Goal: Task Accomplishment & Management: Use online tool/utility

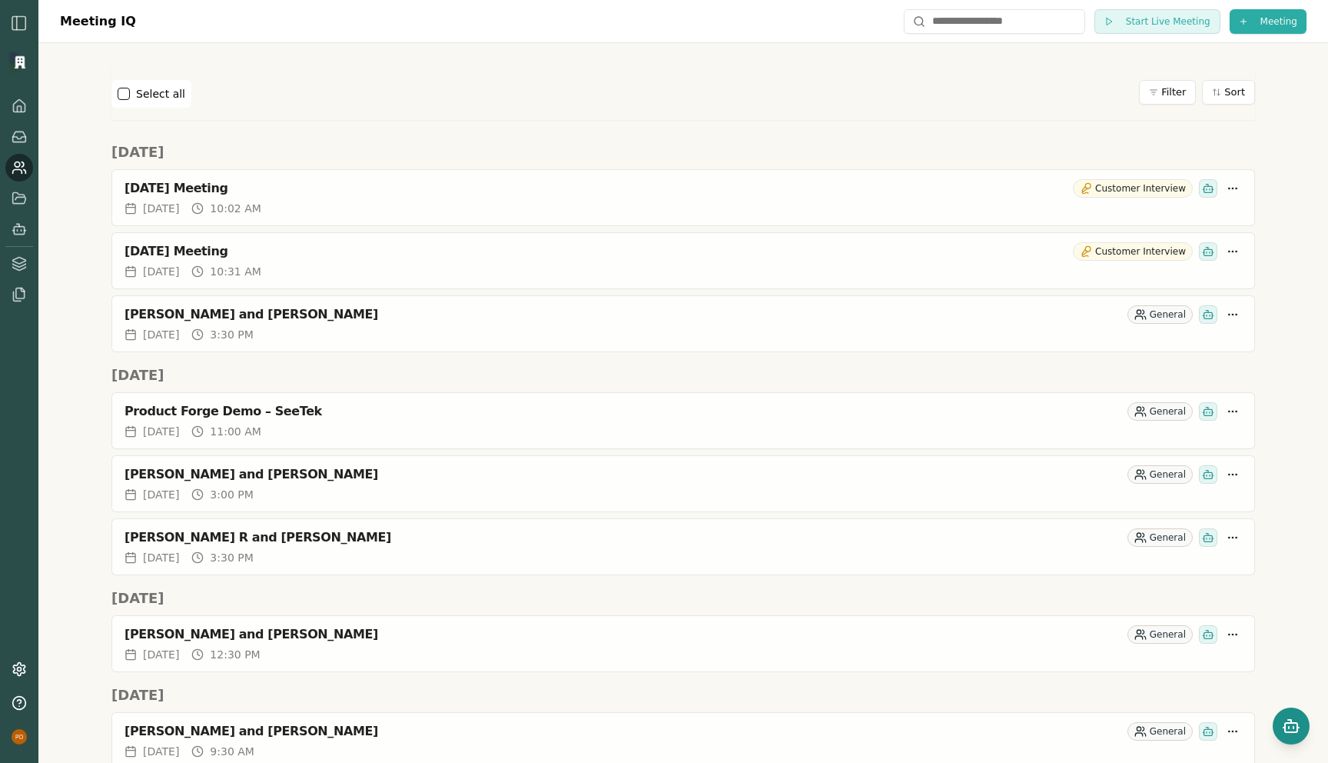
click at [1295, 723] on icon "Open chat" at bounding box center [1291, 725] width 18 height 18
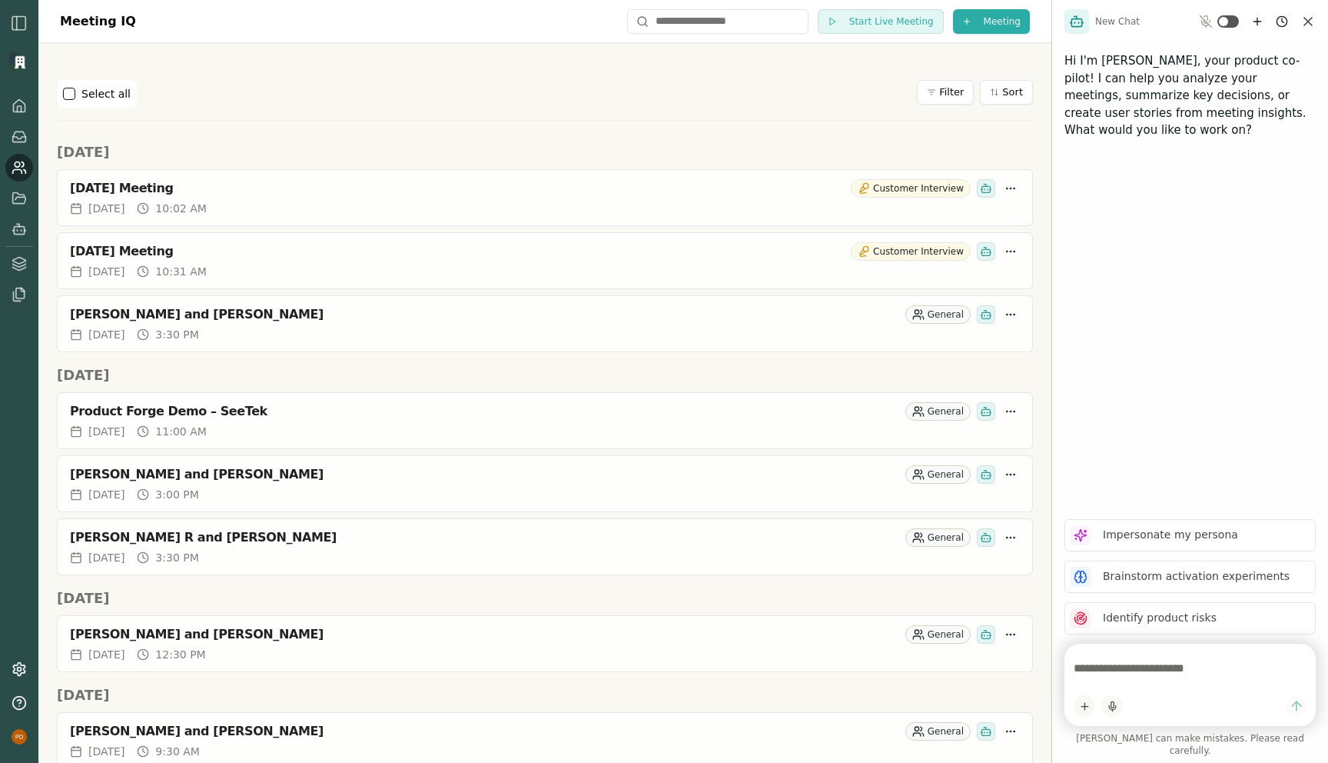
click at [1112, 680] on textarea at bounding box center [1190, 668] width 233 height 31
paste textarea "**********"
type textarea "**********"
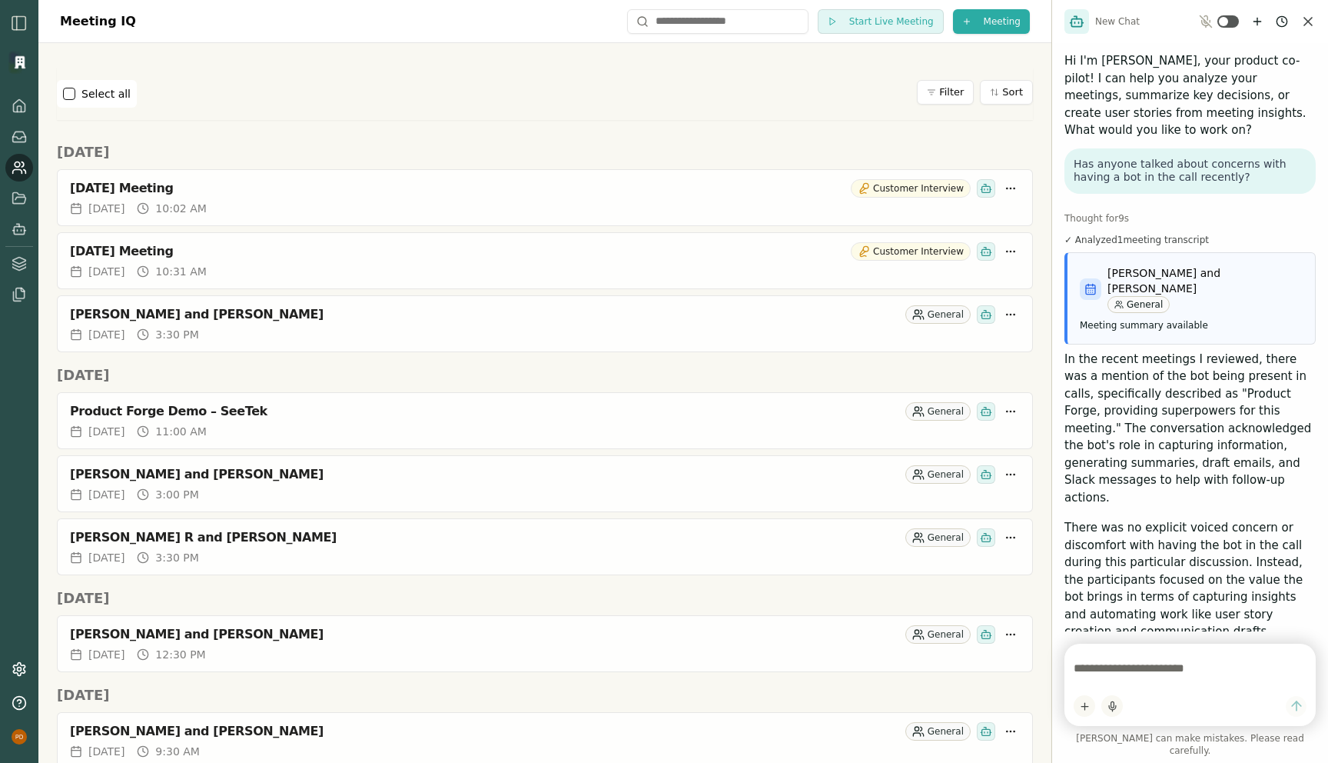
scroll to position [260, 0]
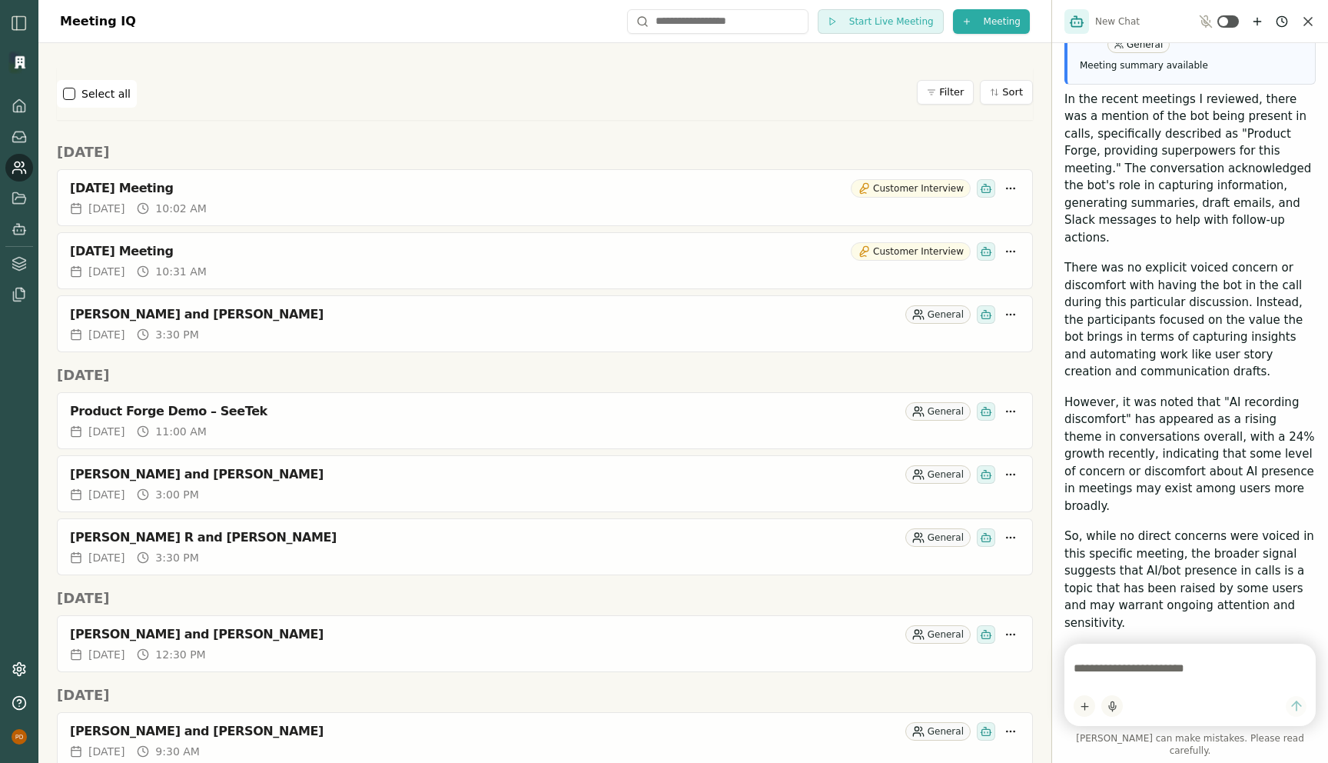
click at [1088, 677] on textarea at bounding box center [1190, 668] width 233 height 31
paste textarea "**********"
type textarea "**********"
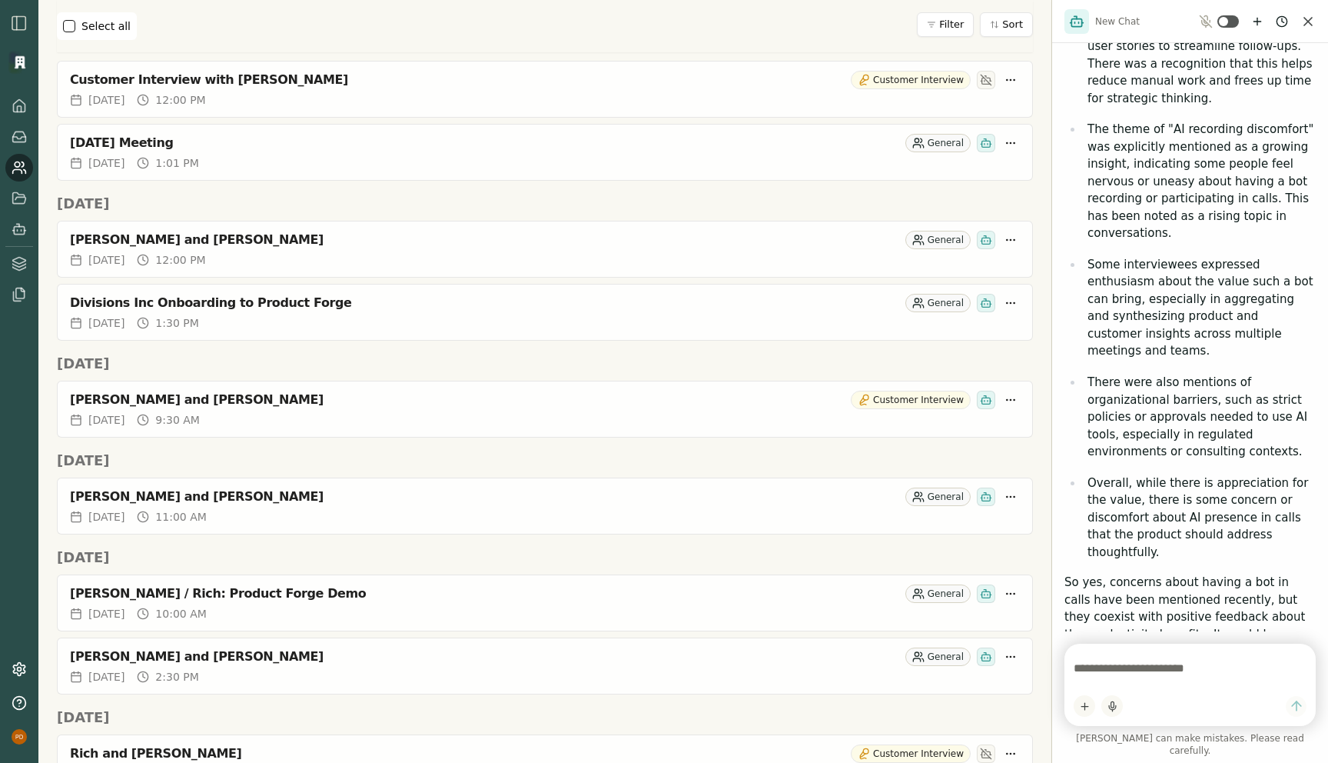
scroll to position [865, 0]
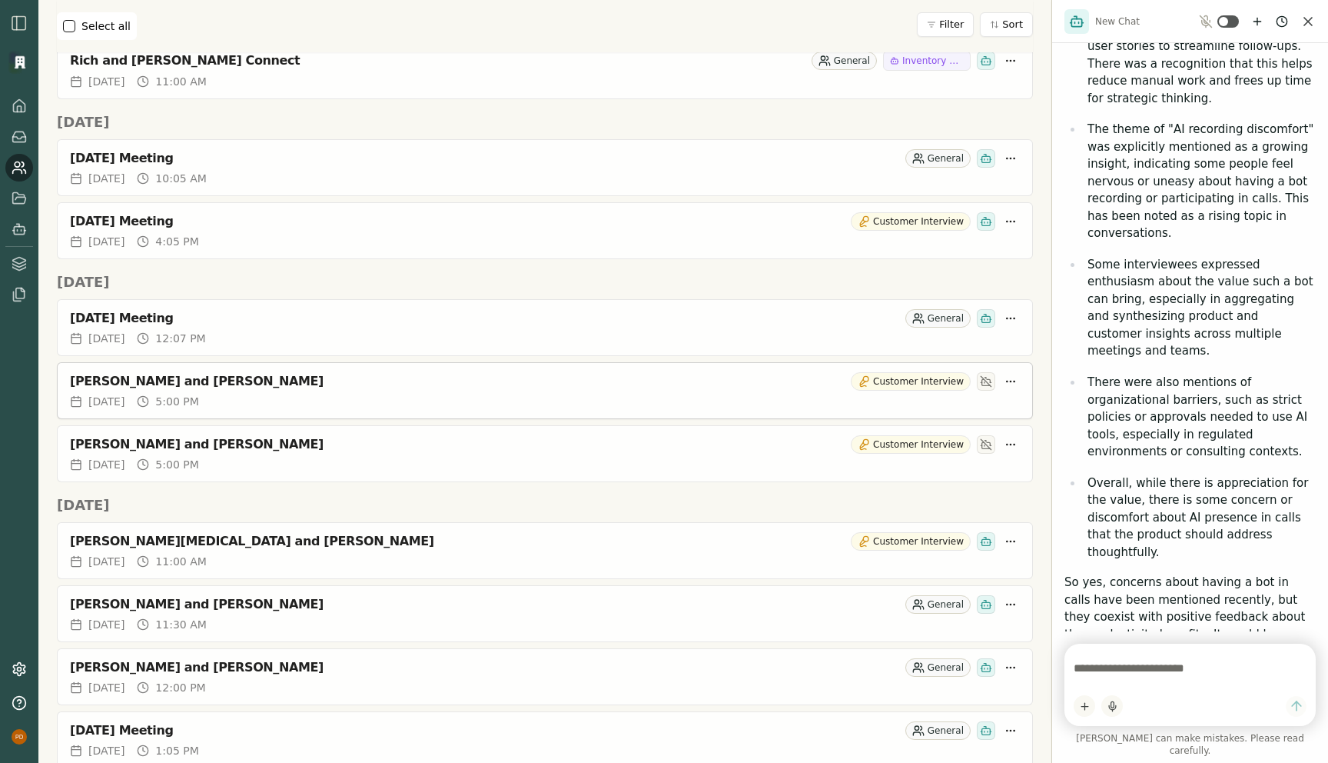
click at [177, 383] on div "[PERSON_NAME] and [PERSON_NAME]" at bounding box center [457, 381] width 775 height 15
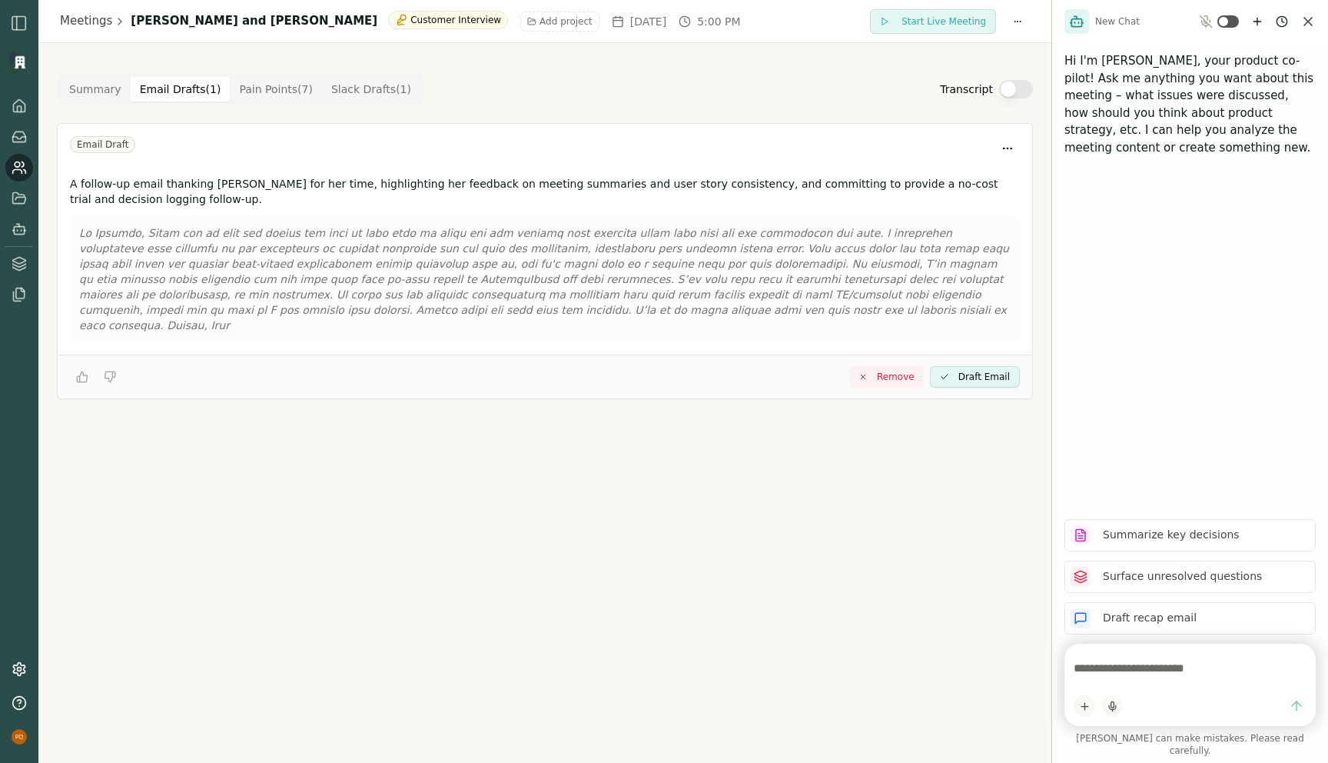
click at [145, 94] on Draft "Email Drafts ( 1 )" at bounding box center [181, 89] width 100 height 25
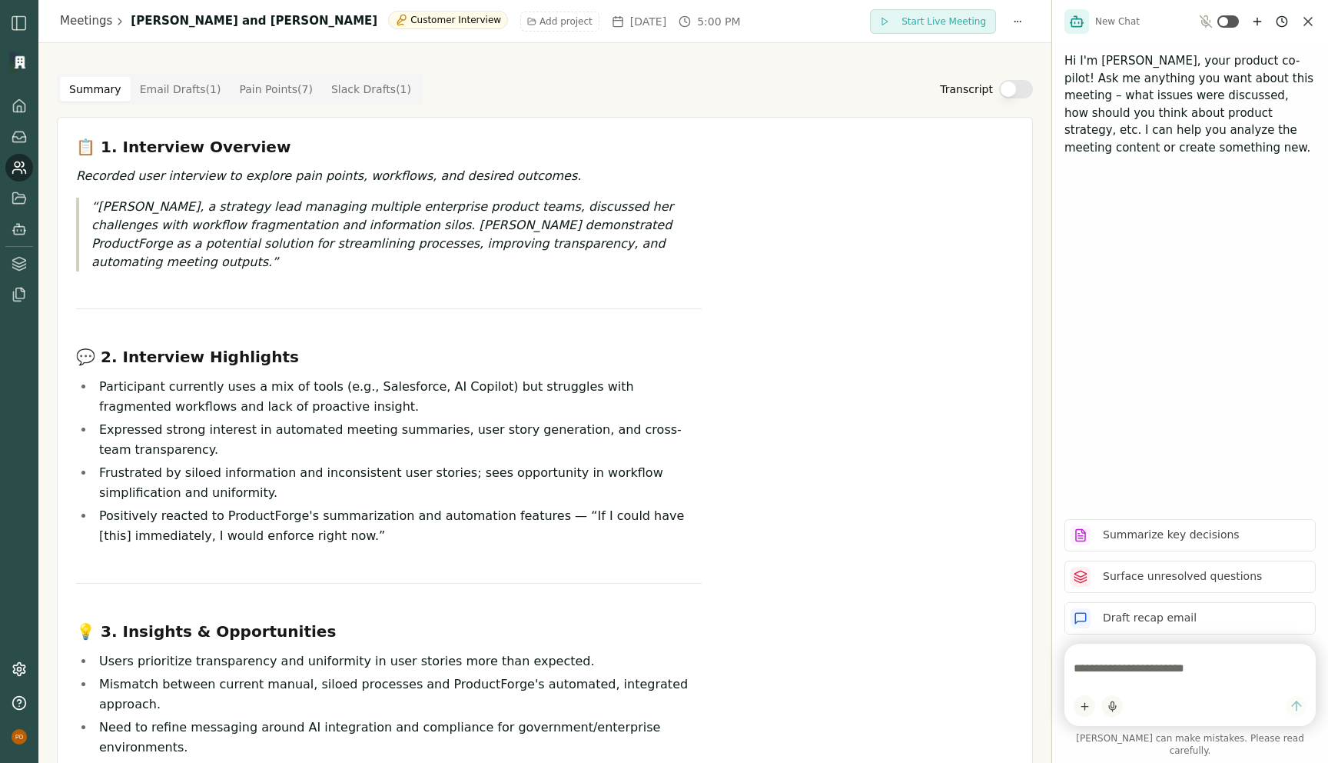
click at [78, 88] on button "Summary" at bounding box center [95, 89] width 71 height 25
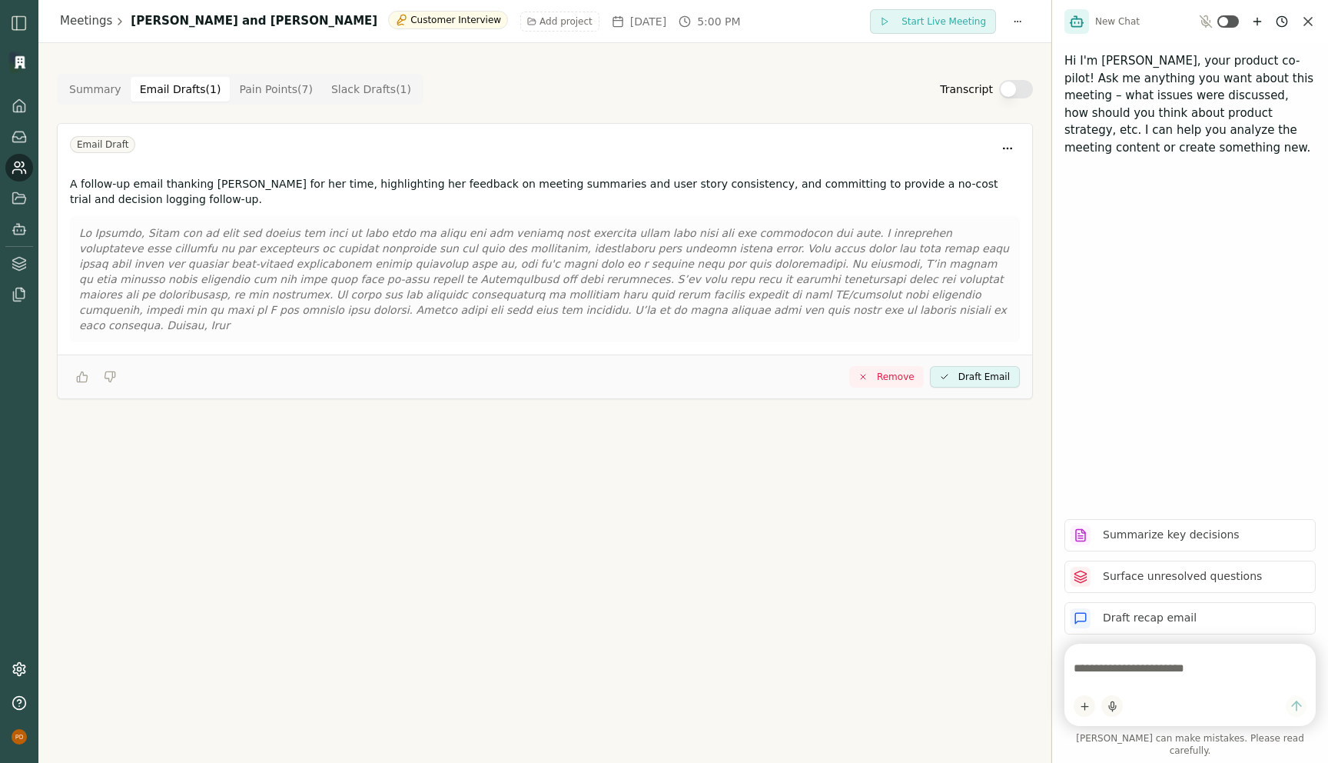
click at [155, 94] on Draft "Email Drafts ( 1 )" at bounding box center [181, 89] width 100 height 25
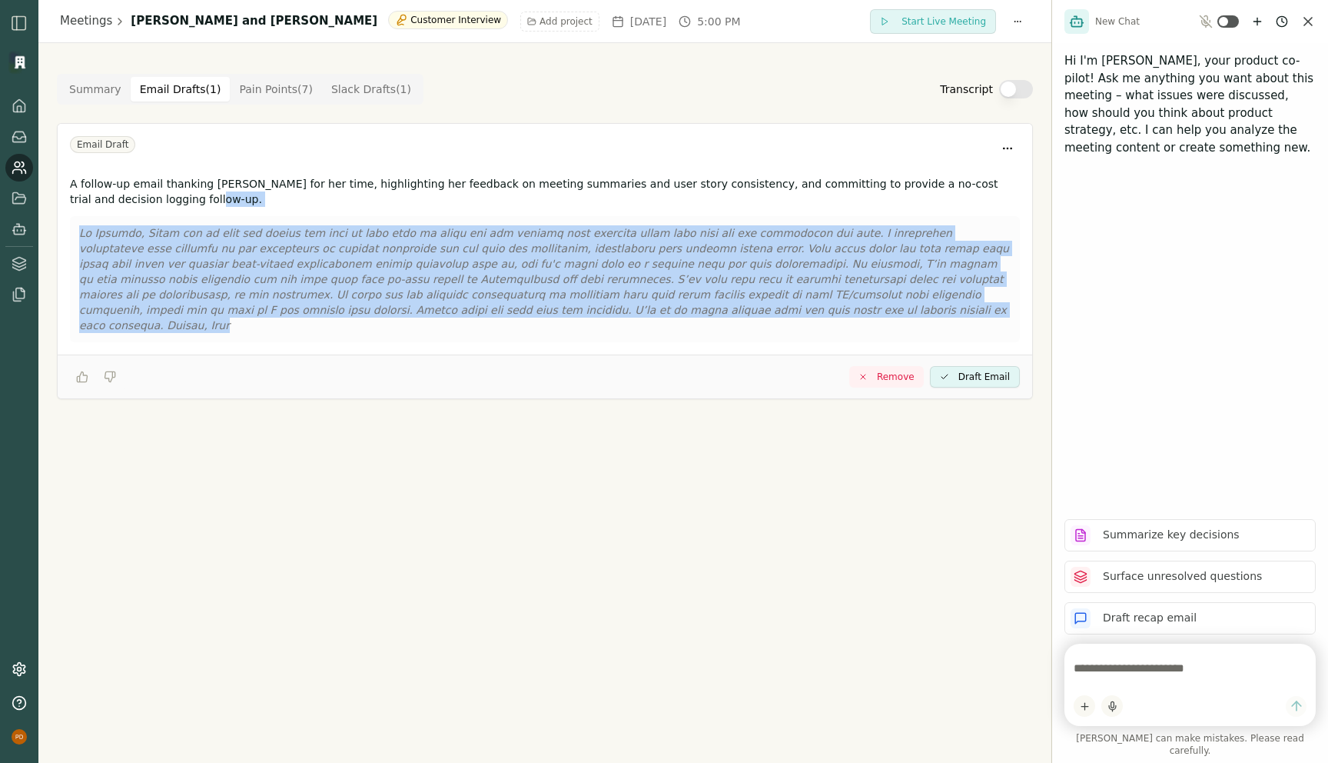
drag, startPoint x: 689, startPoint y: 305, endPoint x: 233, endPoint y: 193, distance: 469.5
click at [230, 191] on div "A follow-up email thanking [PERSON_NAME] for her time, highlighting her feedbac…" at bounding box center [545, 262] width 975 height 184
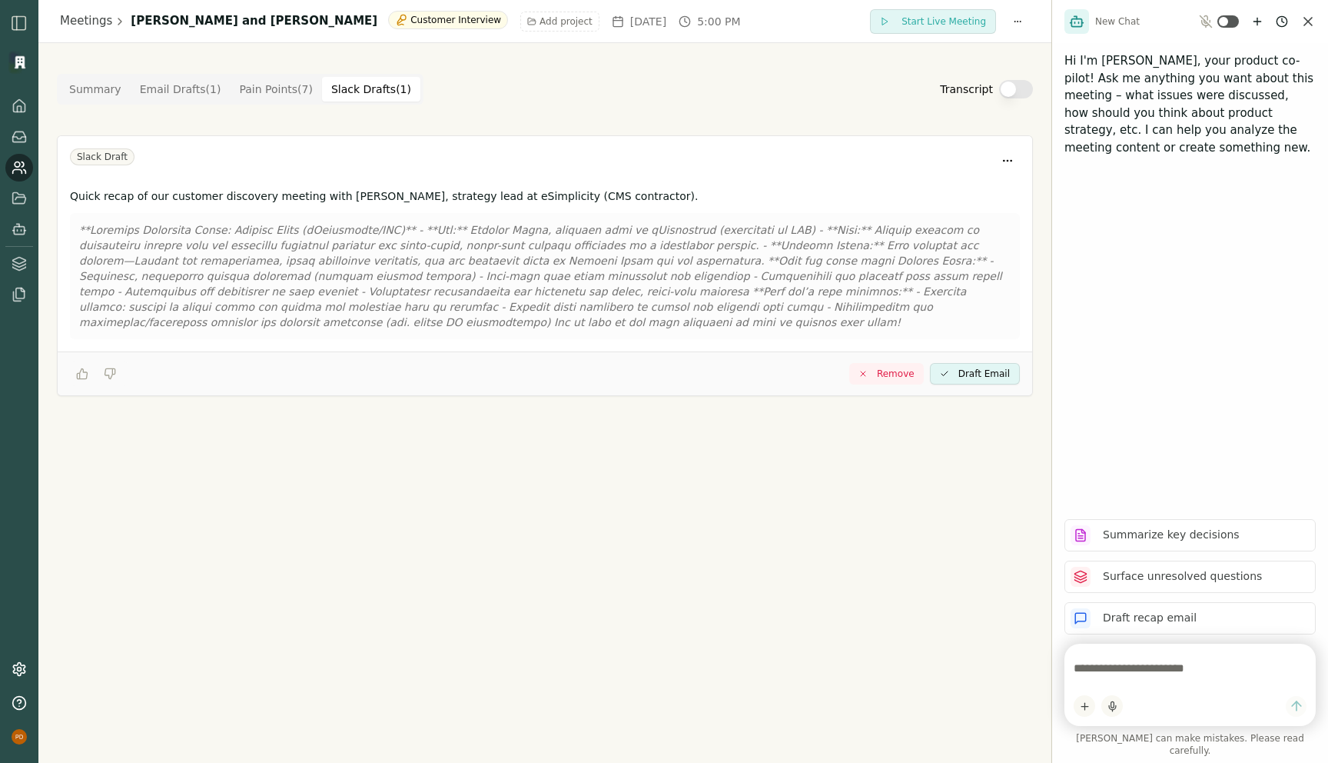
click at [377, 92] on Draft "Slack Drafts ( 1 )" at bounding box center [371, 89] width 98 height 25
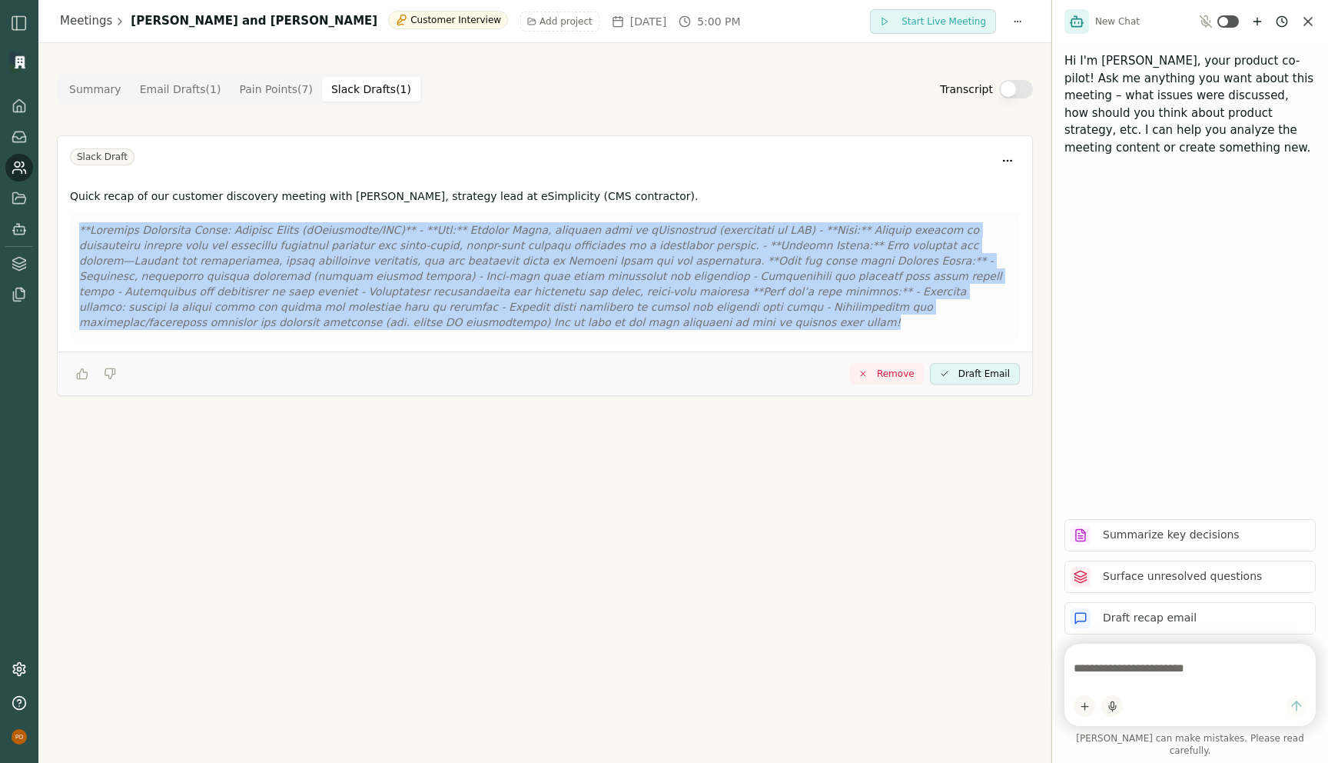
drag, startPoint x: 352, startPoint y: 324, endPoint x: 75, endPoint y: 219, distance: 296.1
click at [75, 219] on div at bounding box center [545, 276] width 950 height 126
click at [268, 89] on Point "Pain Points ( 7 )" at bounding box center [276, 89] width 92 height 25
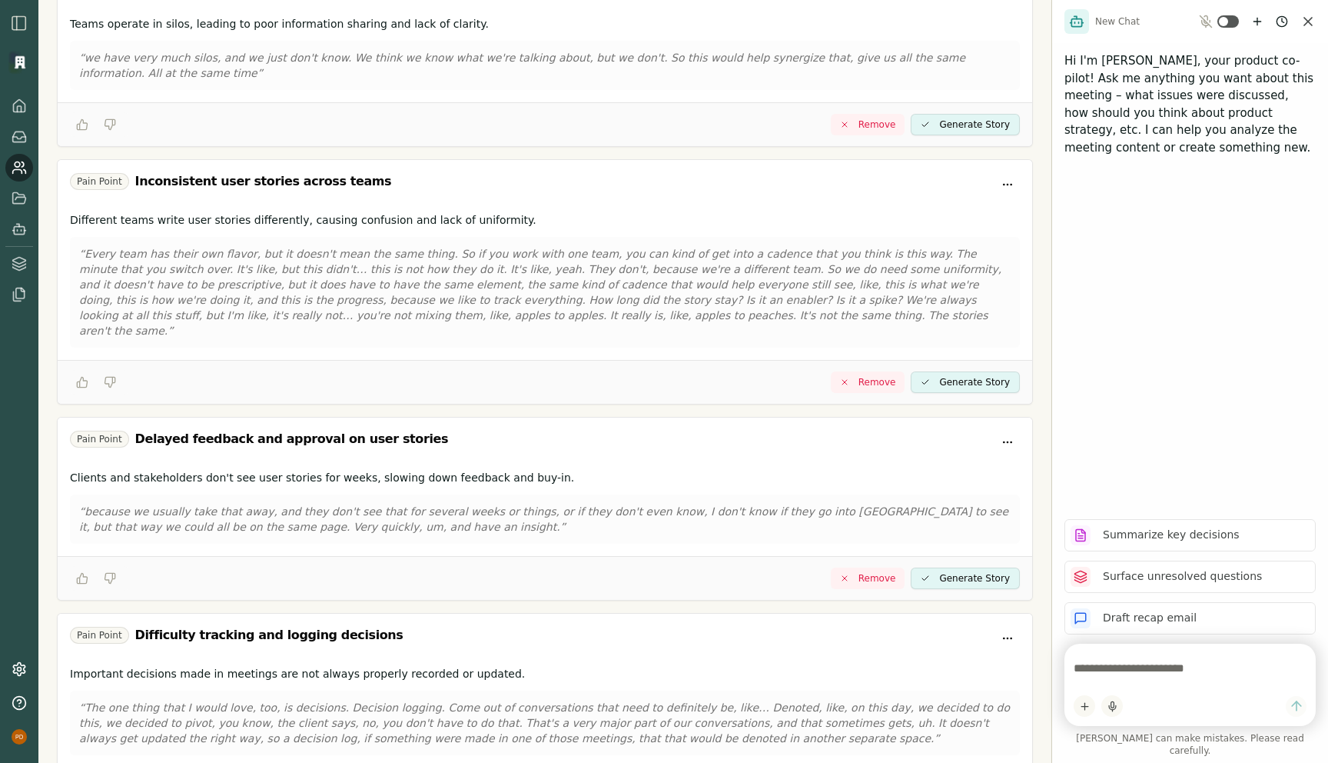
scroll to position [791, 0]
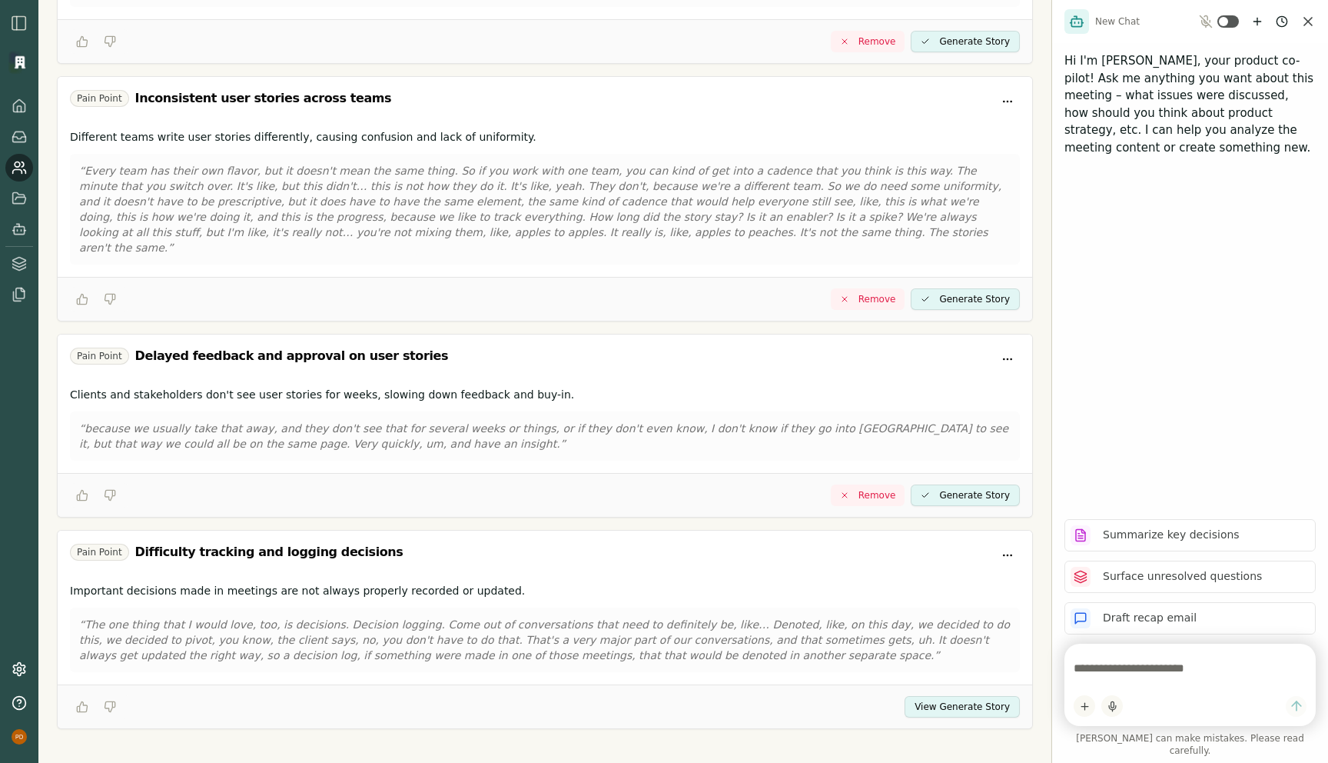
click at [911, 696] on button "View Generate Story" at bounding box center [962, 707] width 115 height 22
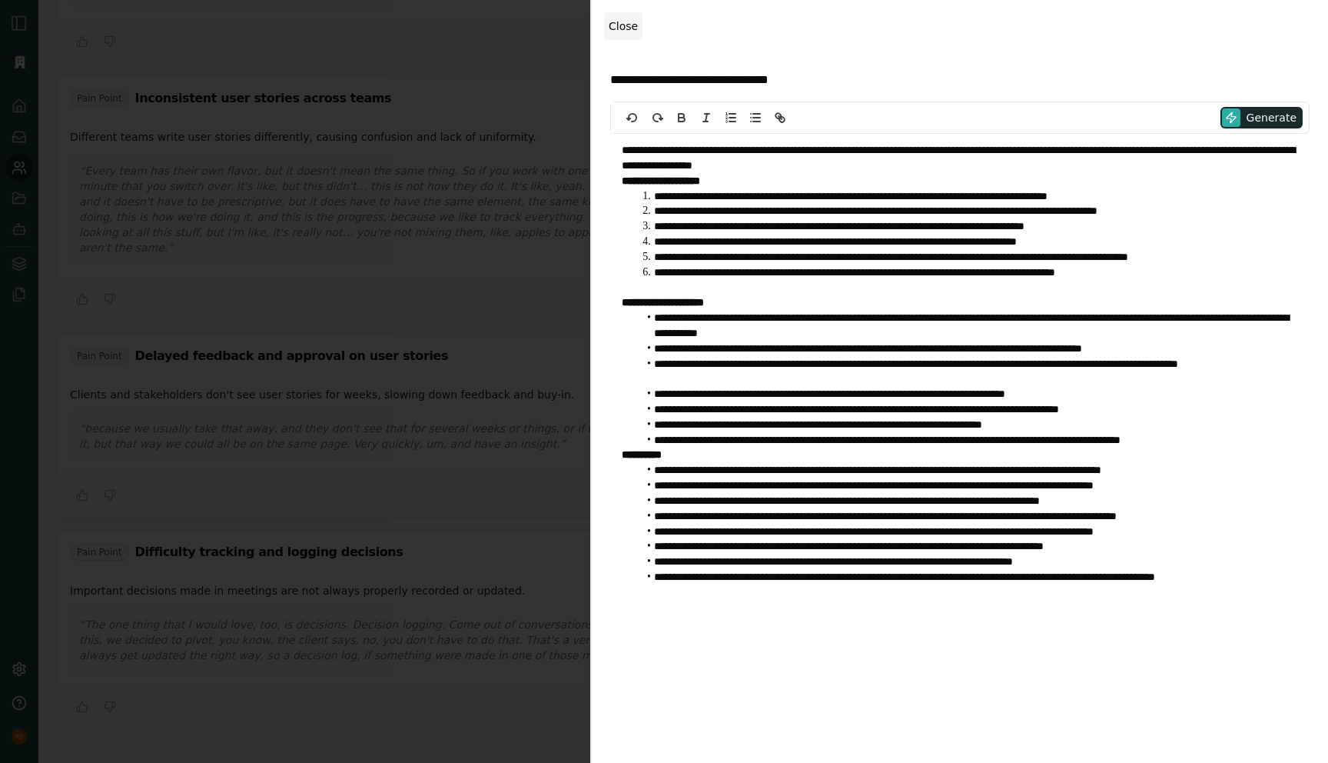
click at [617, 30] on span "Close" at bounding box center [623, 26] width 29 height 12
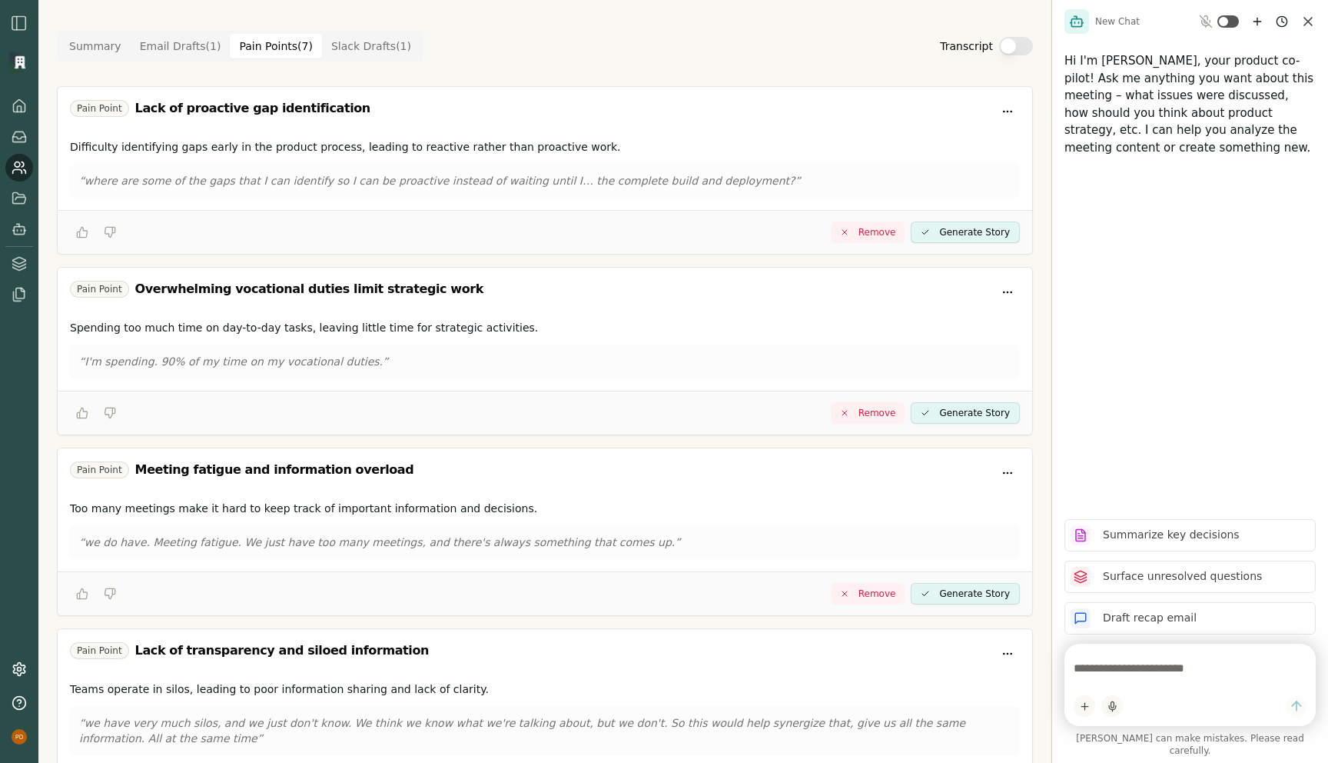
scroll to position [0, 0]
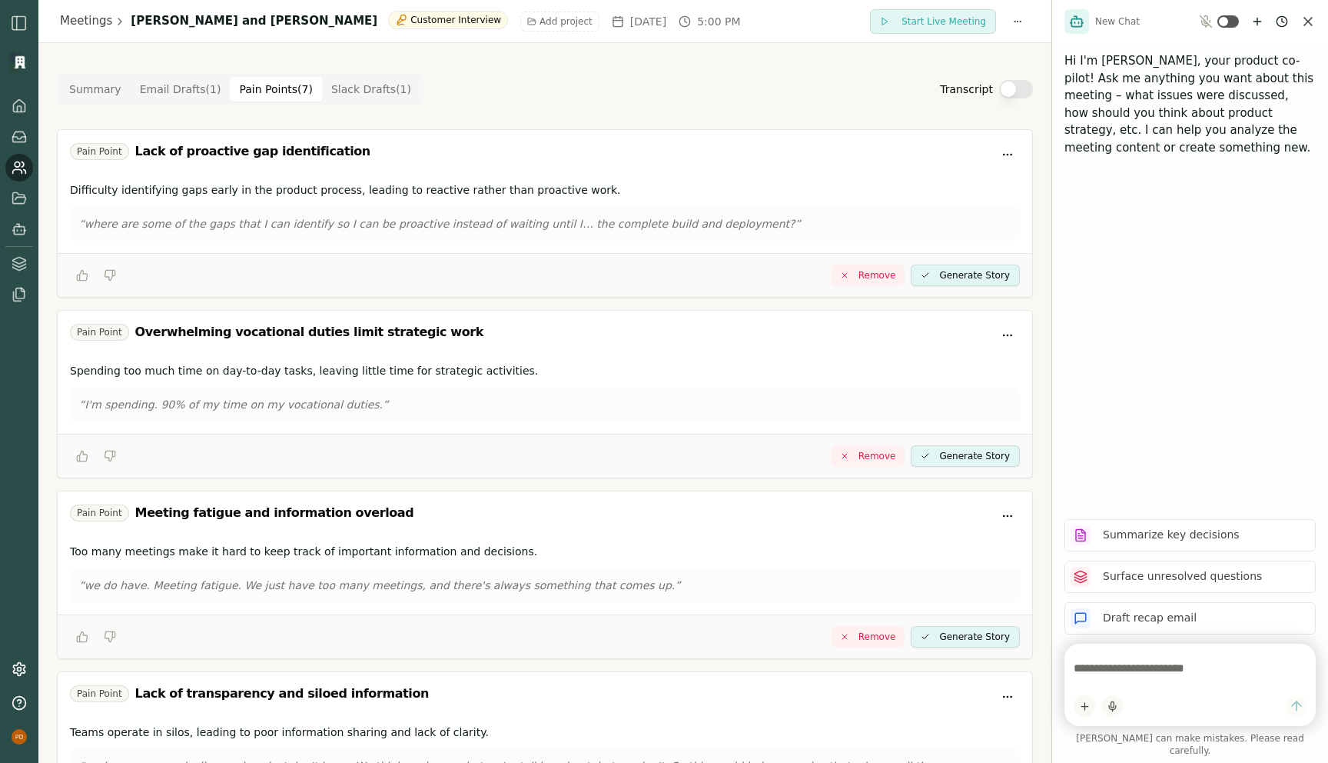
click at [759, 42] on div "Meetings [PERSON_NAME] and [PERSON_NAME] Customer Interview Add project [DATE] …" at bounding box center [544, 21] width 1013 height 43
click at [25, 102] on icon at bounding box center [19, 105] width 15 height 15
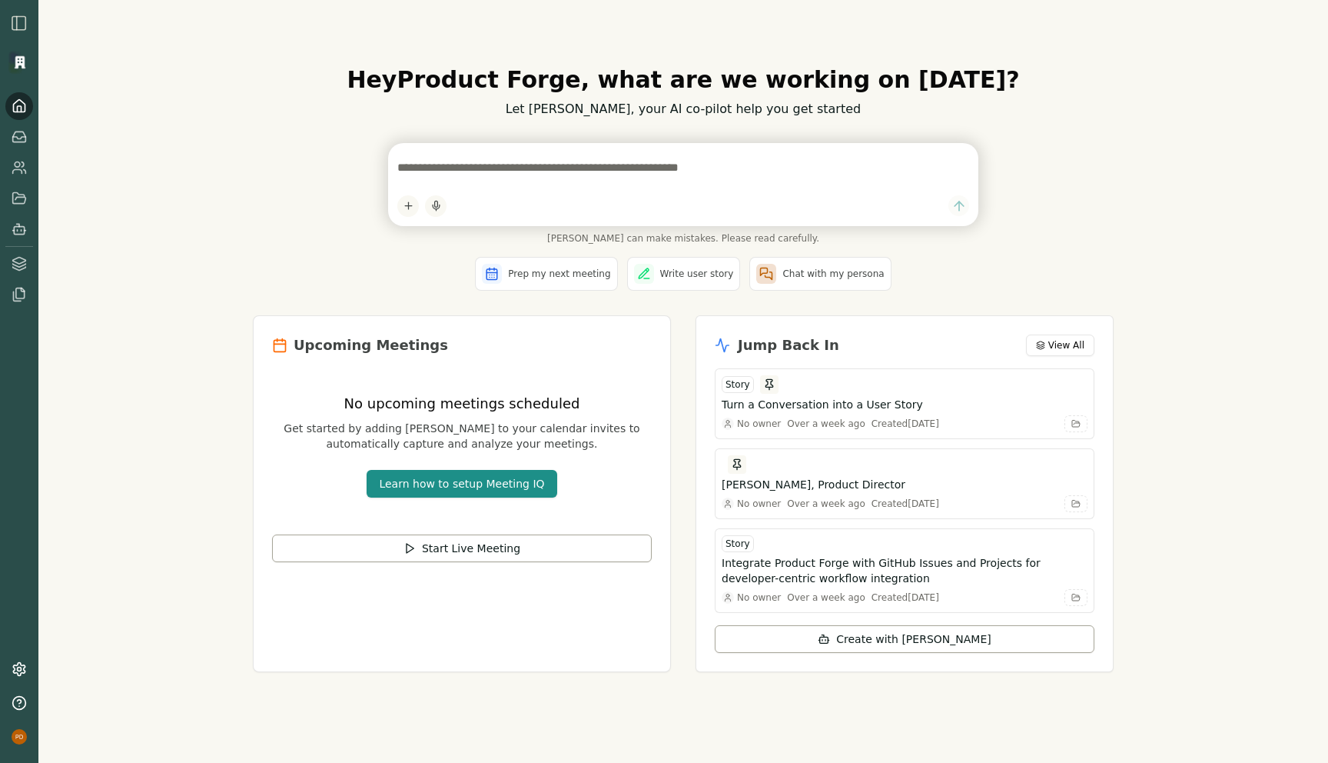
click at [149, 322] on div "Hey Product Forge , what are we working on [DATE]? Let [PERSON_NAME], your AI c…" at bounding box center [683, 381] width 1290 height 763
click at [19, 165] on circle at bounding box center [17, 164] width 5 height 5
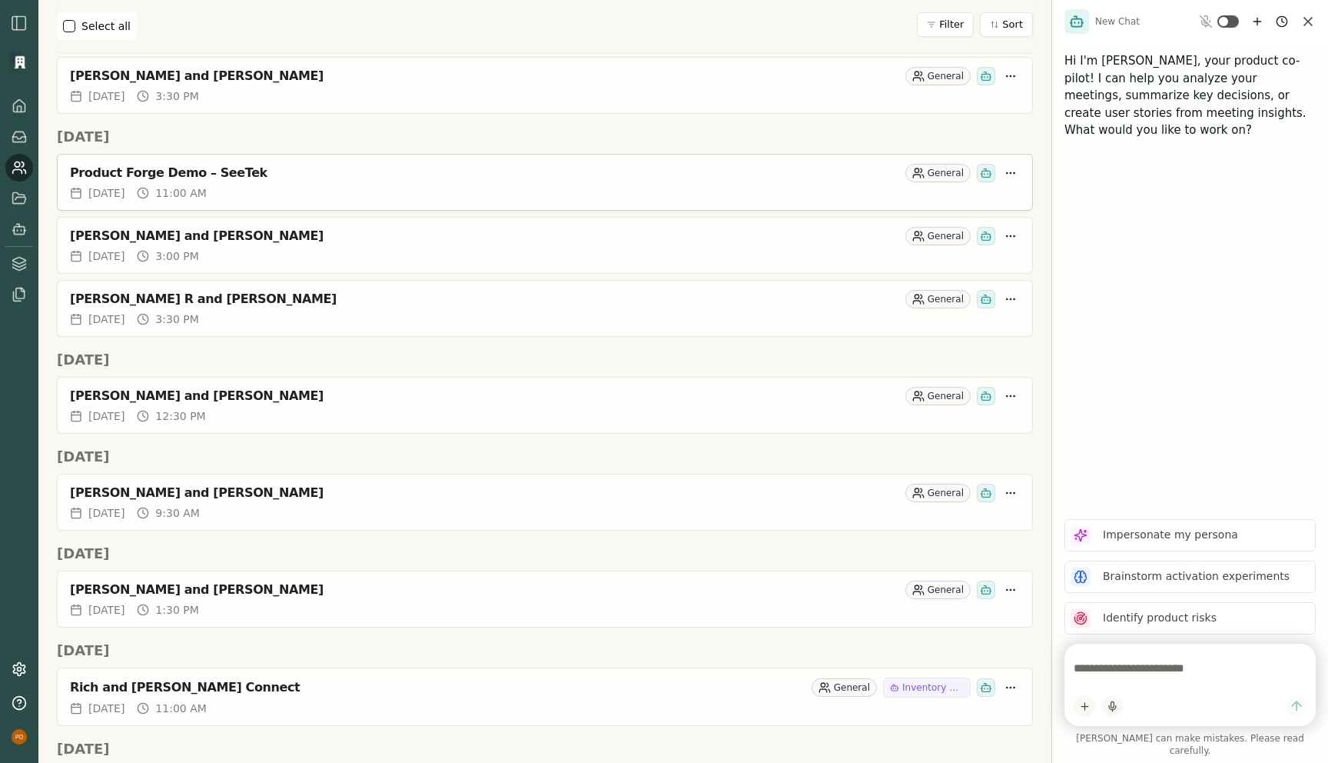
scroll to position [865, 0]
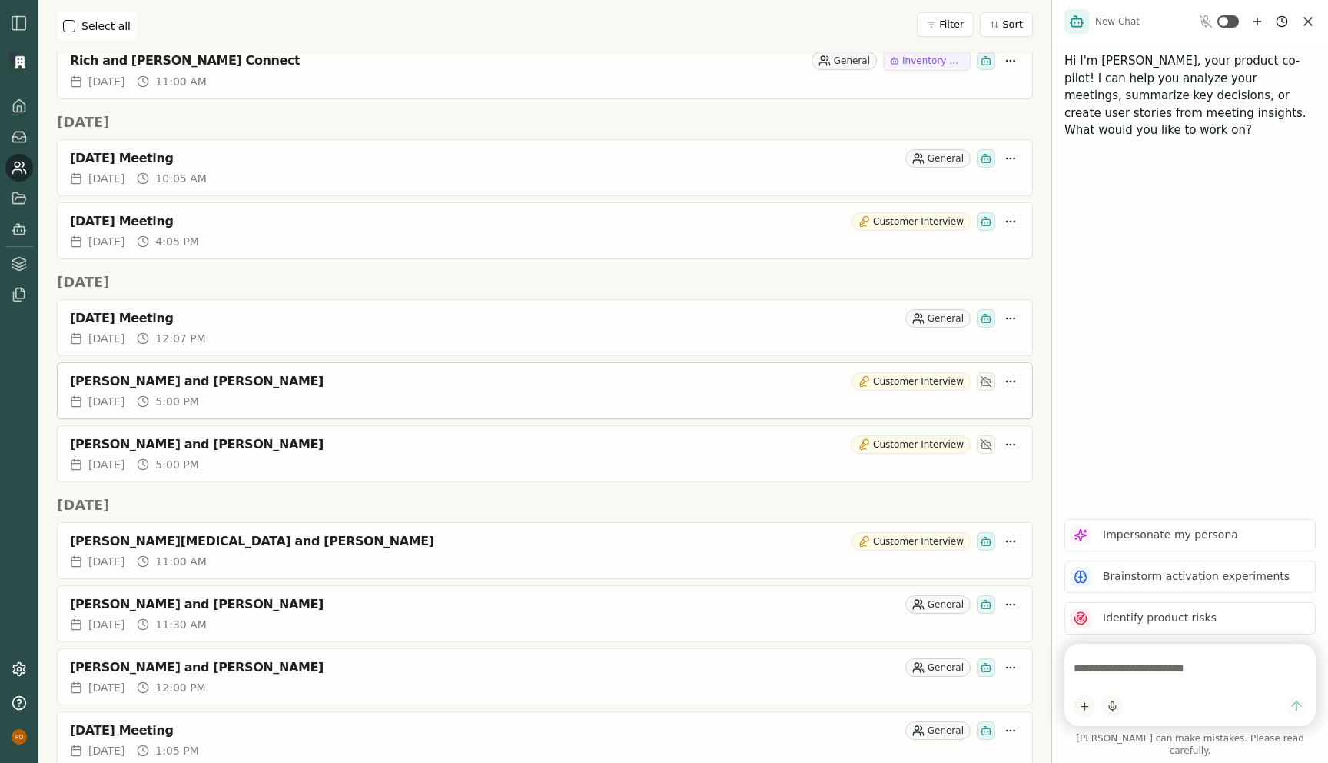
click at [96, 380] on div "[PERSON_NAME] and [PERSON_NAME]" at bounding box center [457, 381] width 775 height 15
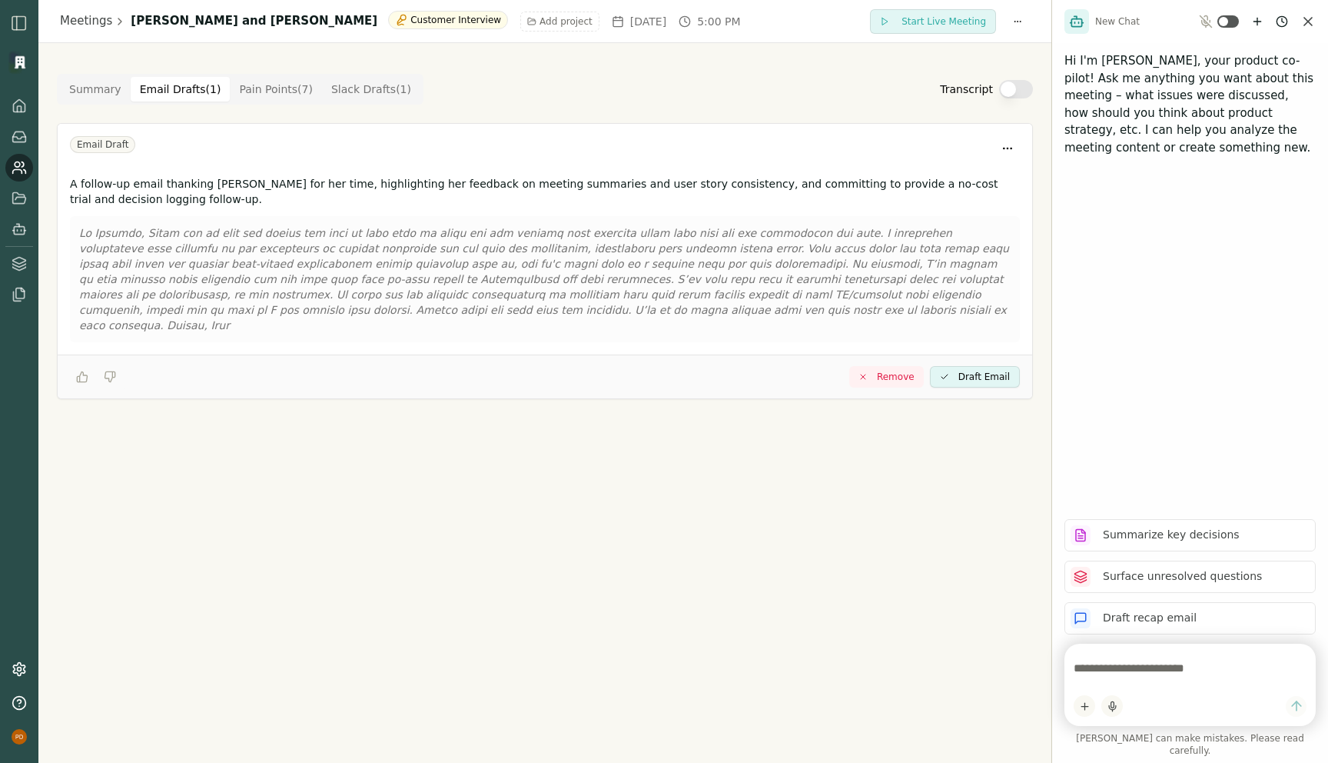
click at [170, 88] on Draft "Email Drafts ( 1 )" at bounding box center [181, 89] width 100 height 25
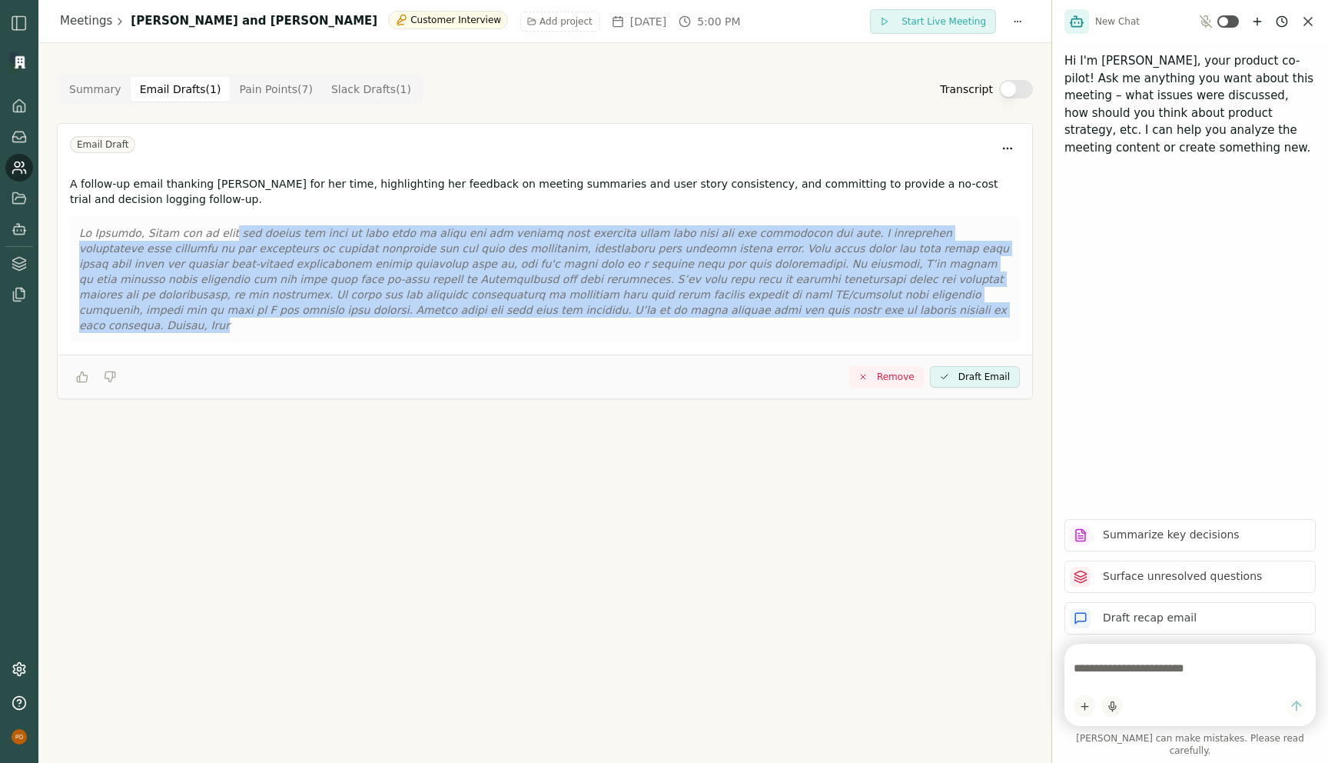
drag, startPoint x: 665, startPoint y: 309, endPoint x: 228, endPoint y: 236, distance: 442.7
click at [228, 236] on p at bounding box center [545, 279] width 932 height 108
click at [351, 88] on Draft "Slack Drafts ( 1 )" at bounding box center [371, 89] width 98 height 25
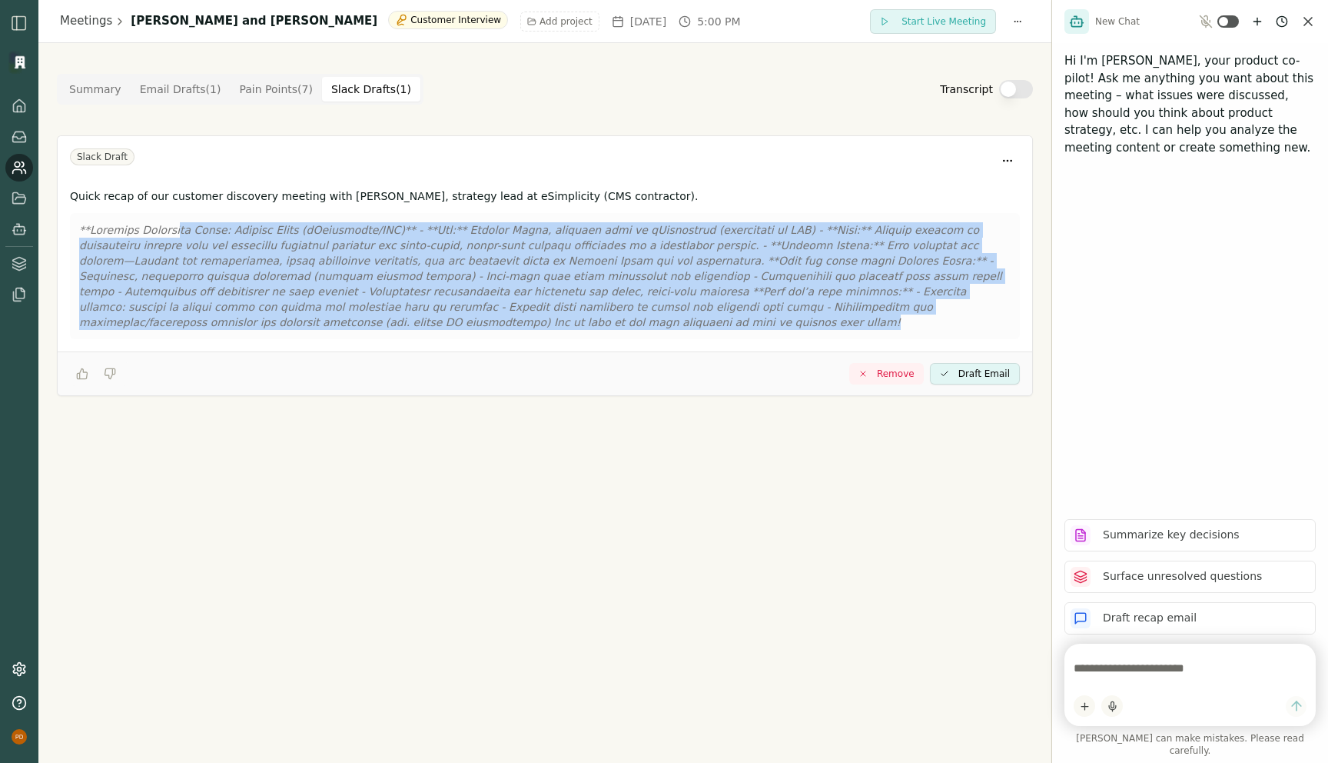
drag, startPoint x: 356, startPoint y: 318, endPoint x: 181, endPoint y: 234, distance: 194.3
click at [181, 234] on p at bounding box center [545, 276] width 932 height 108
click at [346, 256] on p at bounding box center [545, 276] width 932 height 108
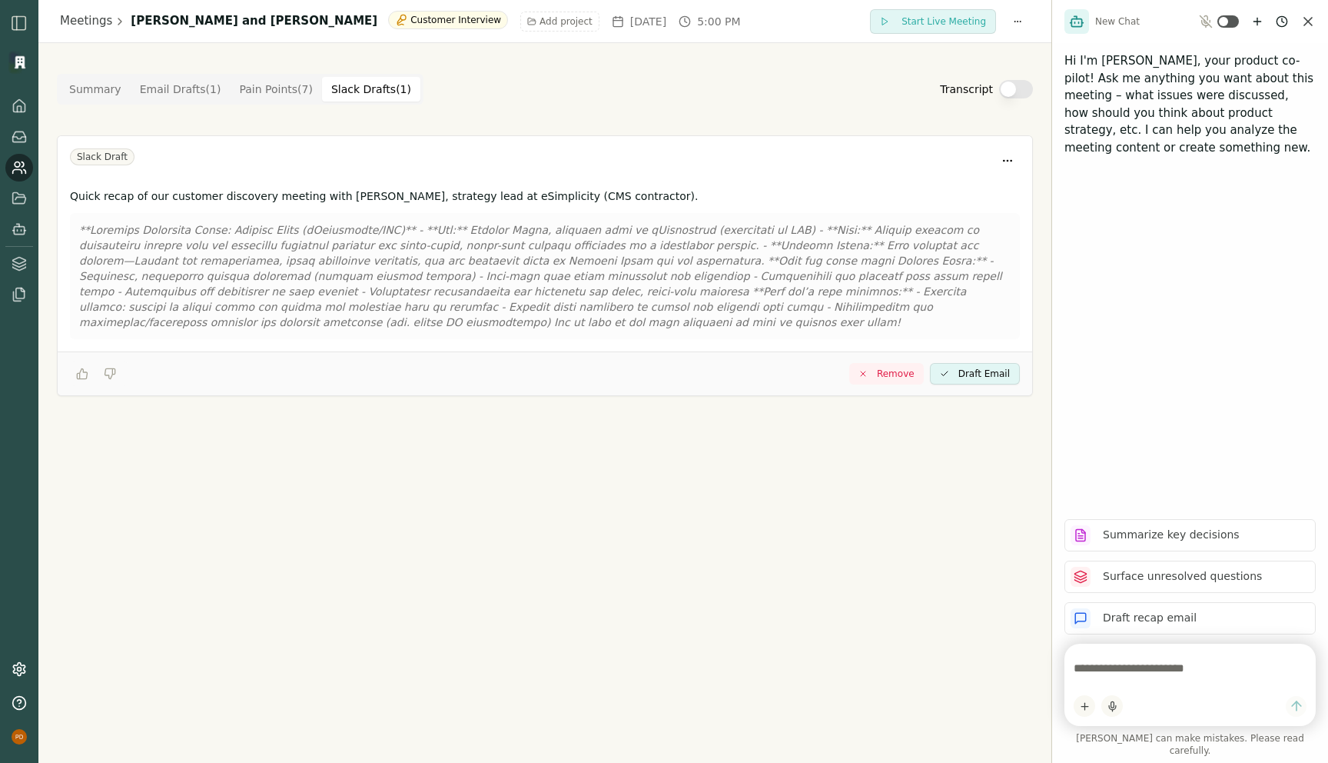
click at [261, 89] on Point "Pain Points ( 7 )" at bounding box center [276, 89] width 92 height 25
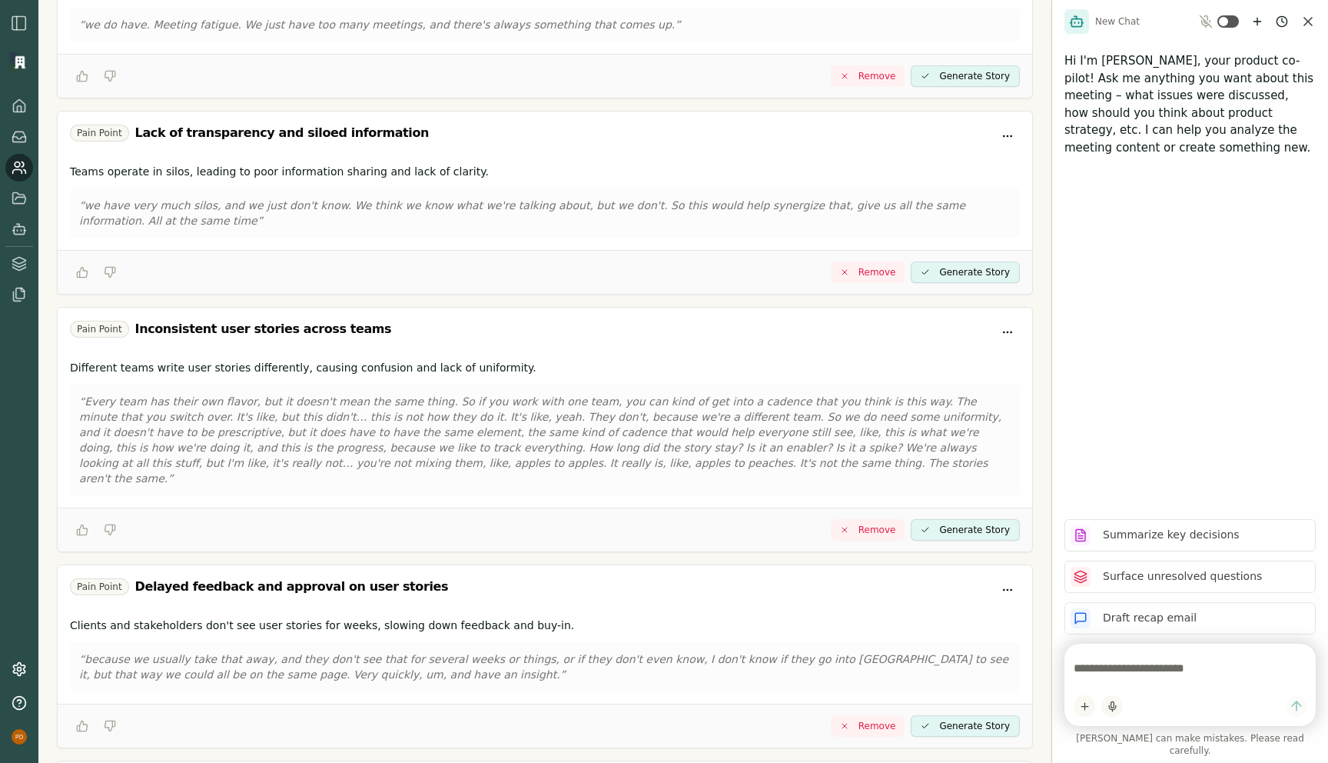
scroll to position [791, 0]
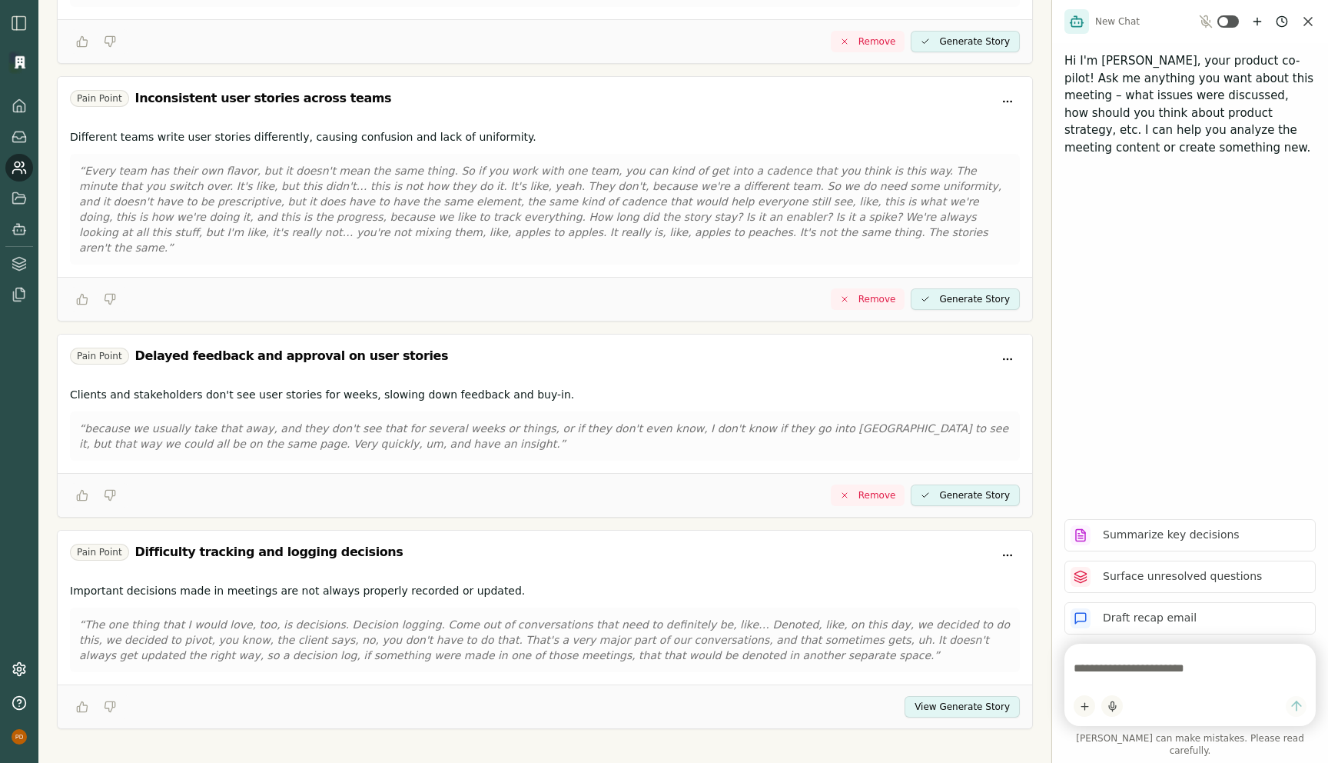
click at [925, 700] on button "View Generate Story" at bounding box center [962, 707] width 115 height 22
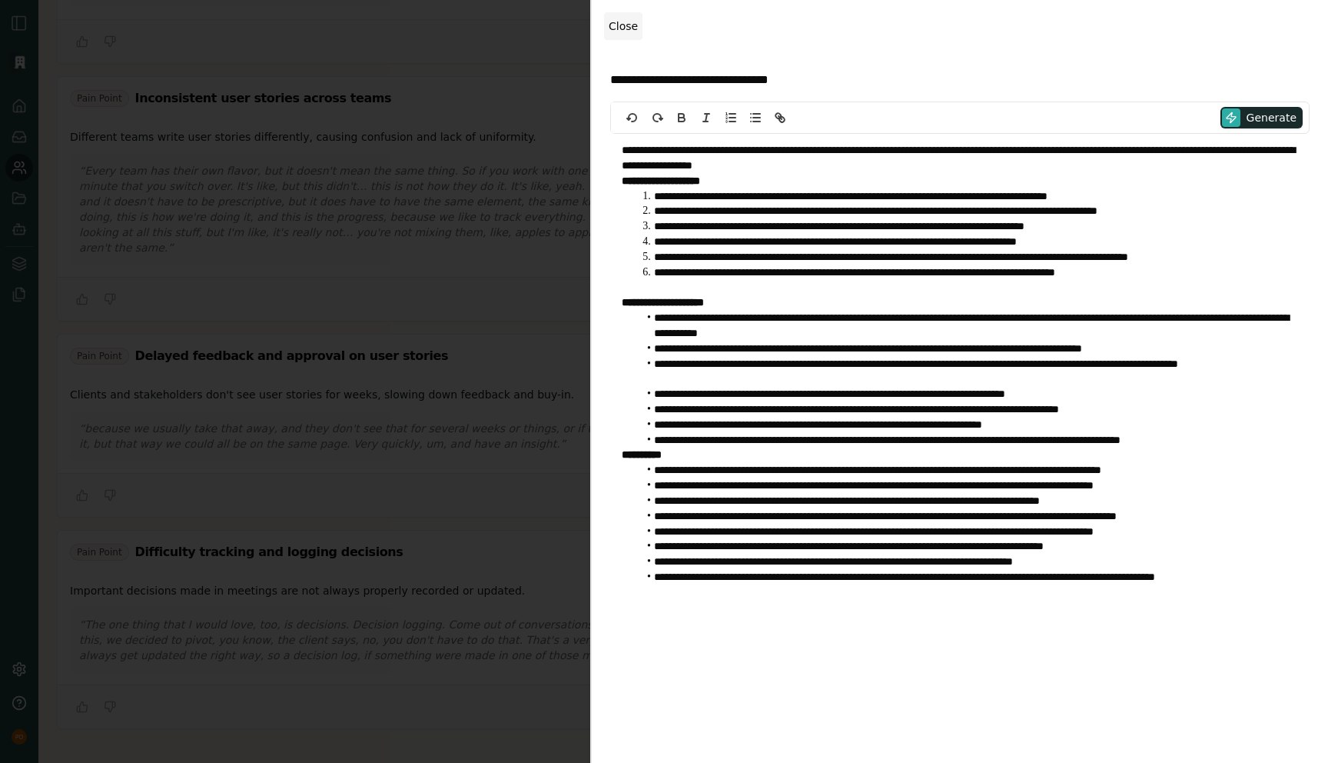
click at [621, 25] on span "Close" at bounding box center [623, 26] width 29 height 12
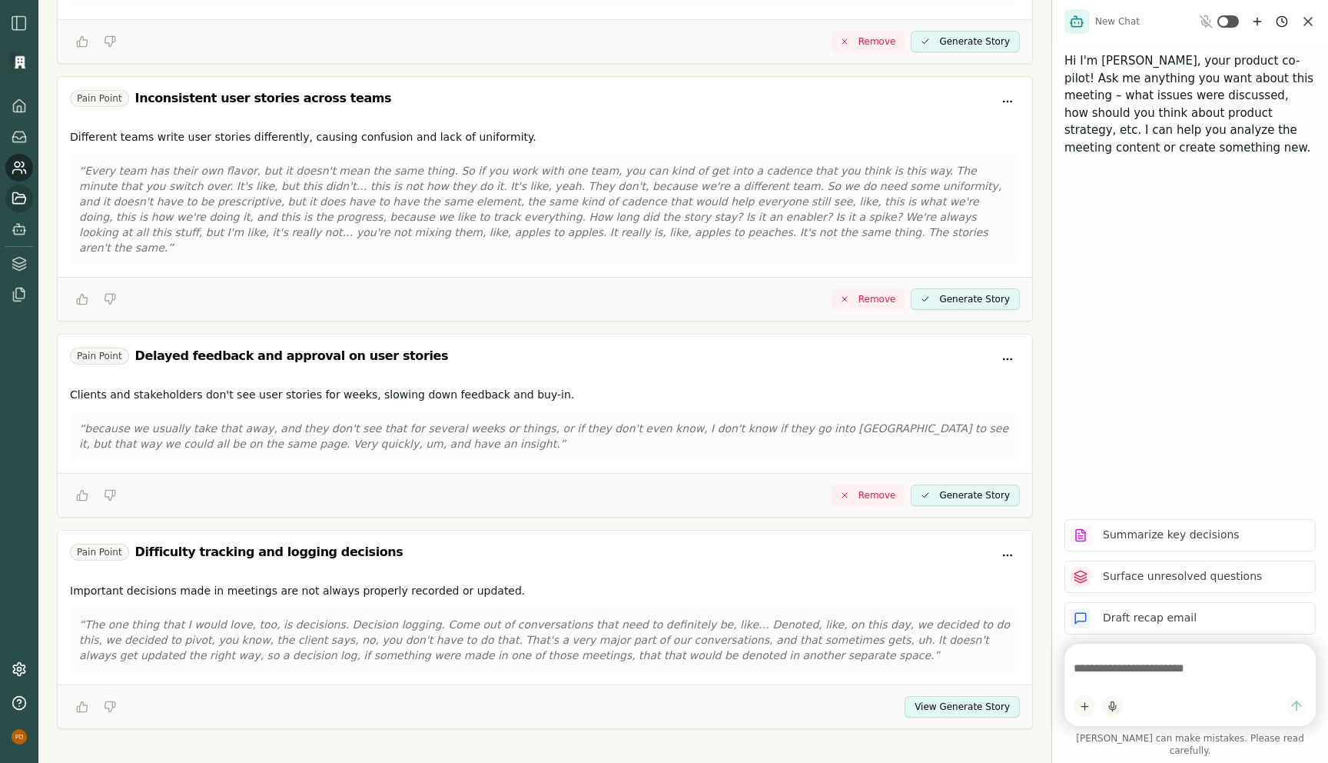
click at [22, 205] on icon at bounding box center [19, 198] width 15 height 15
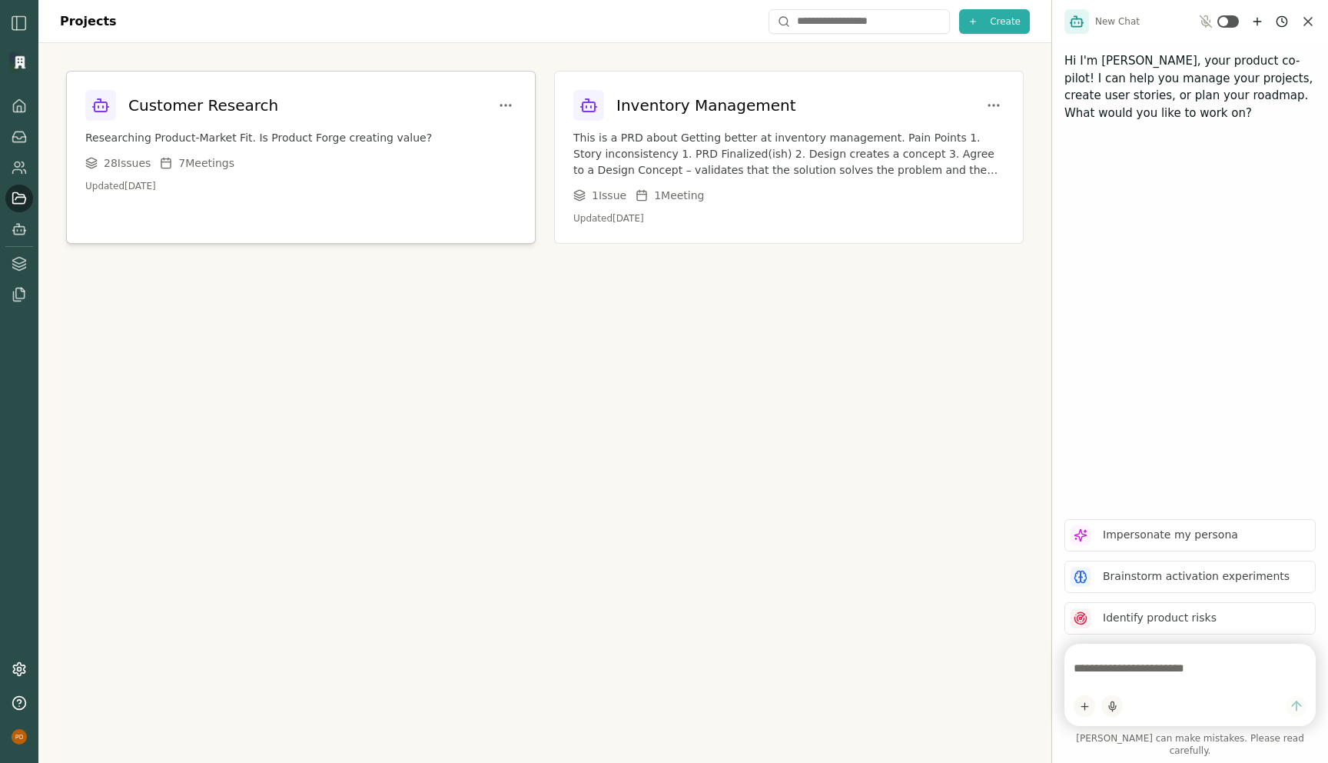
click at [354, 138] on p "Researching Product-Market Fit. Is Product Forge creating value?" at bounding box center [300, 138] width 431 height 16
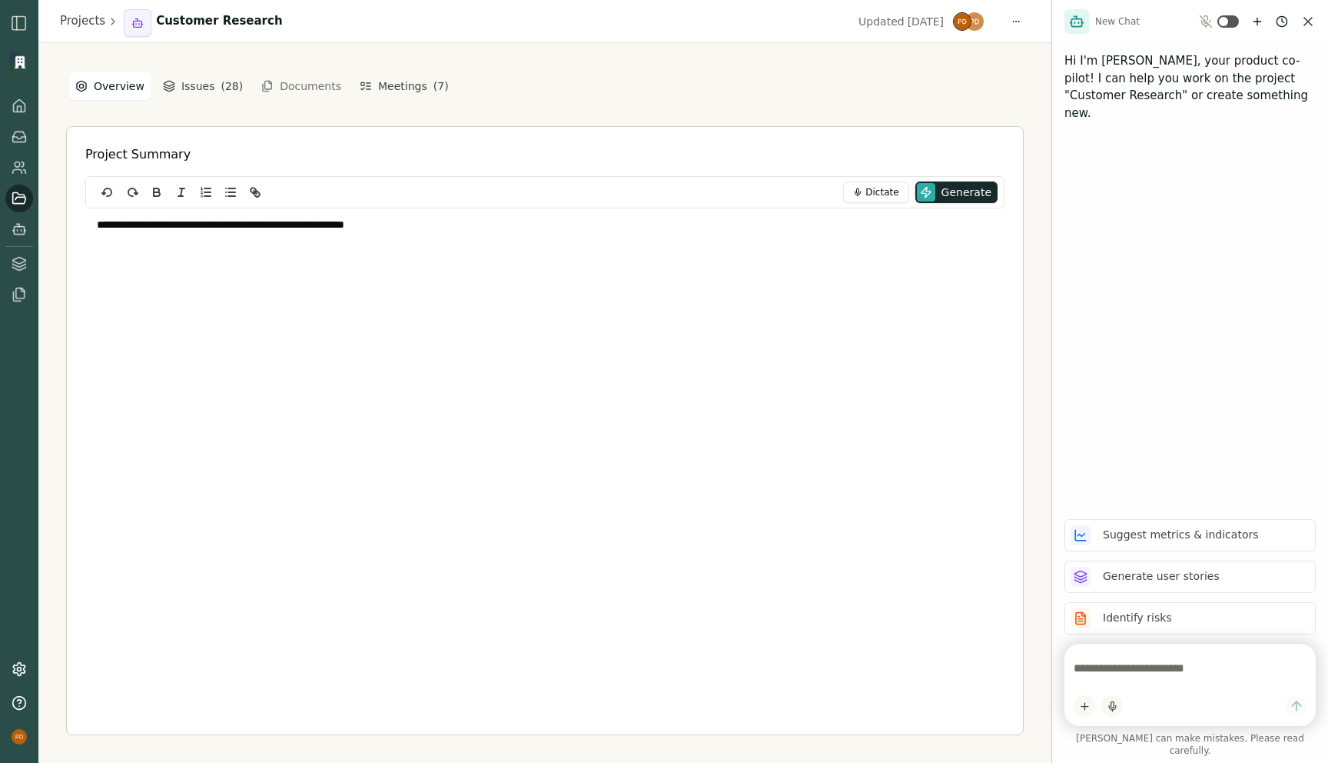
click at [269, 313] on div "**********" at bounding box center [544, 304] width 919 height 192
click at [16, 178] on link at bounding box center [19, 168] width 28 height 28
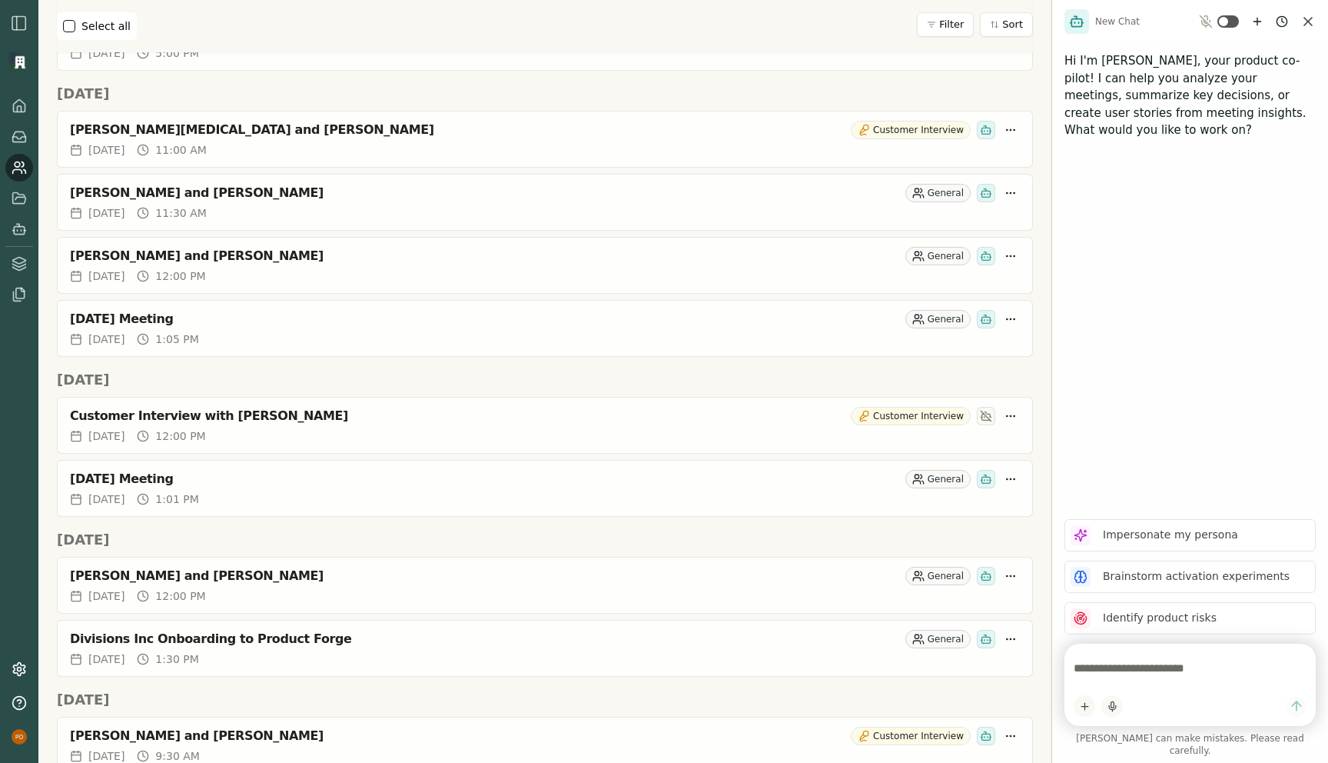
scroll to position [865, 0]
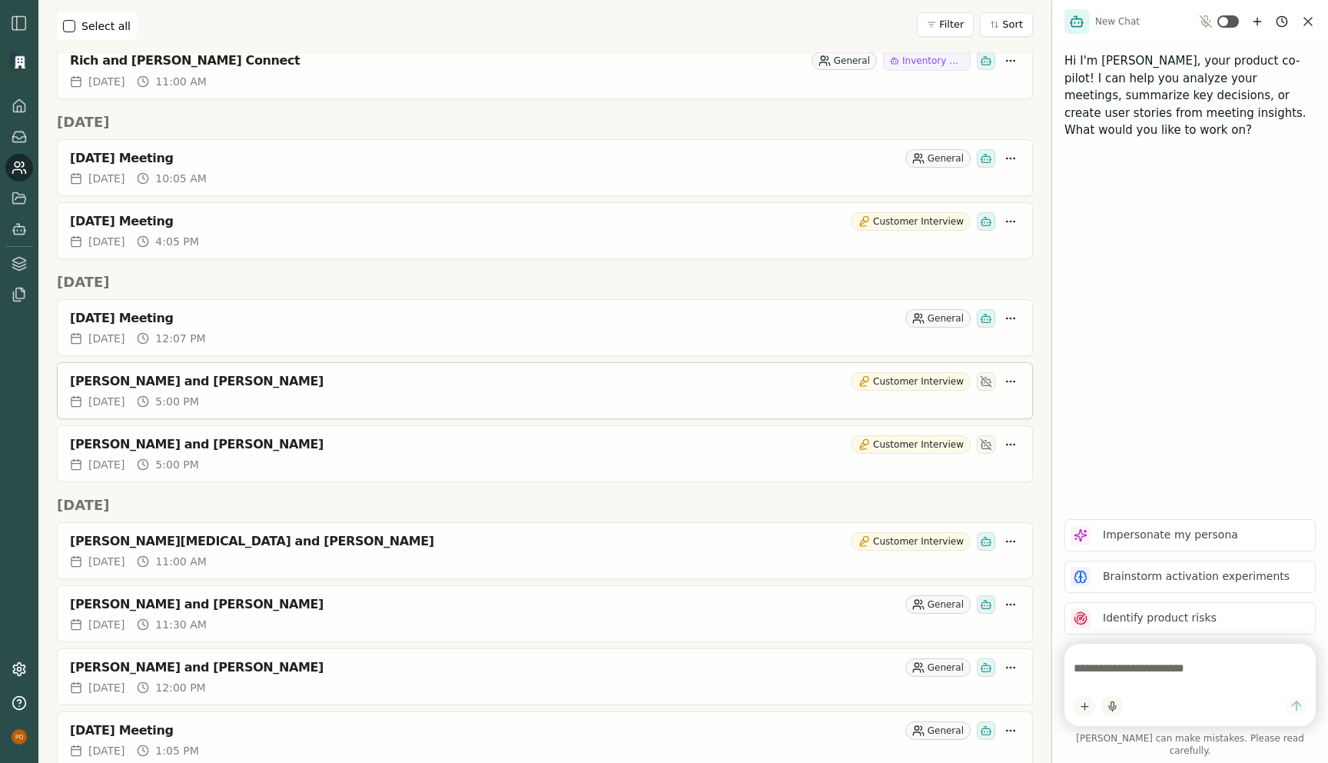
click at [139, 381] on div "[PERSON_NAME] and [PERSON_NAME]" at bounding box center [457, 381] width 775 height 15
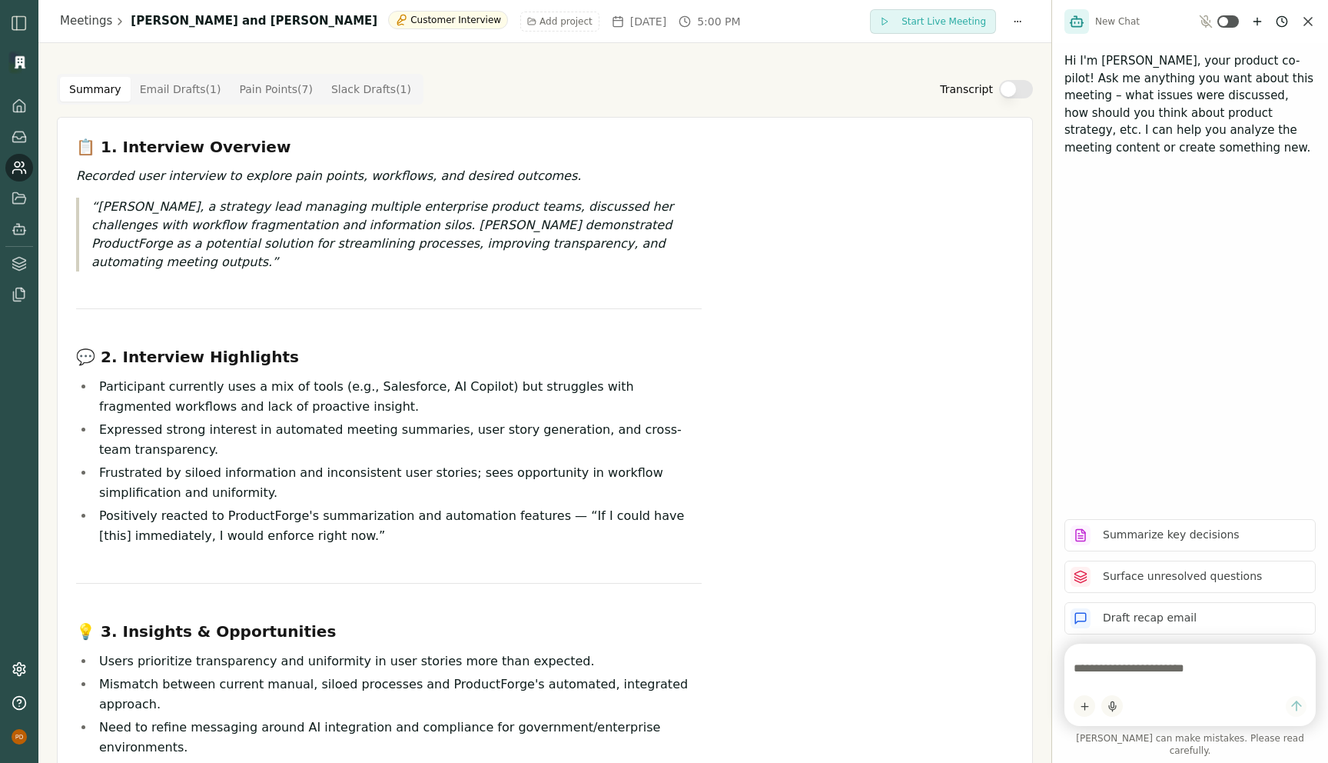
click at [1115, 679] on textarea at bounding box center [1190, 668] width 233 height 31
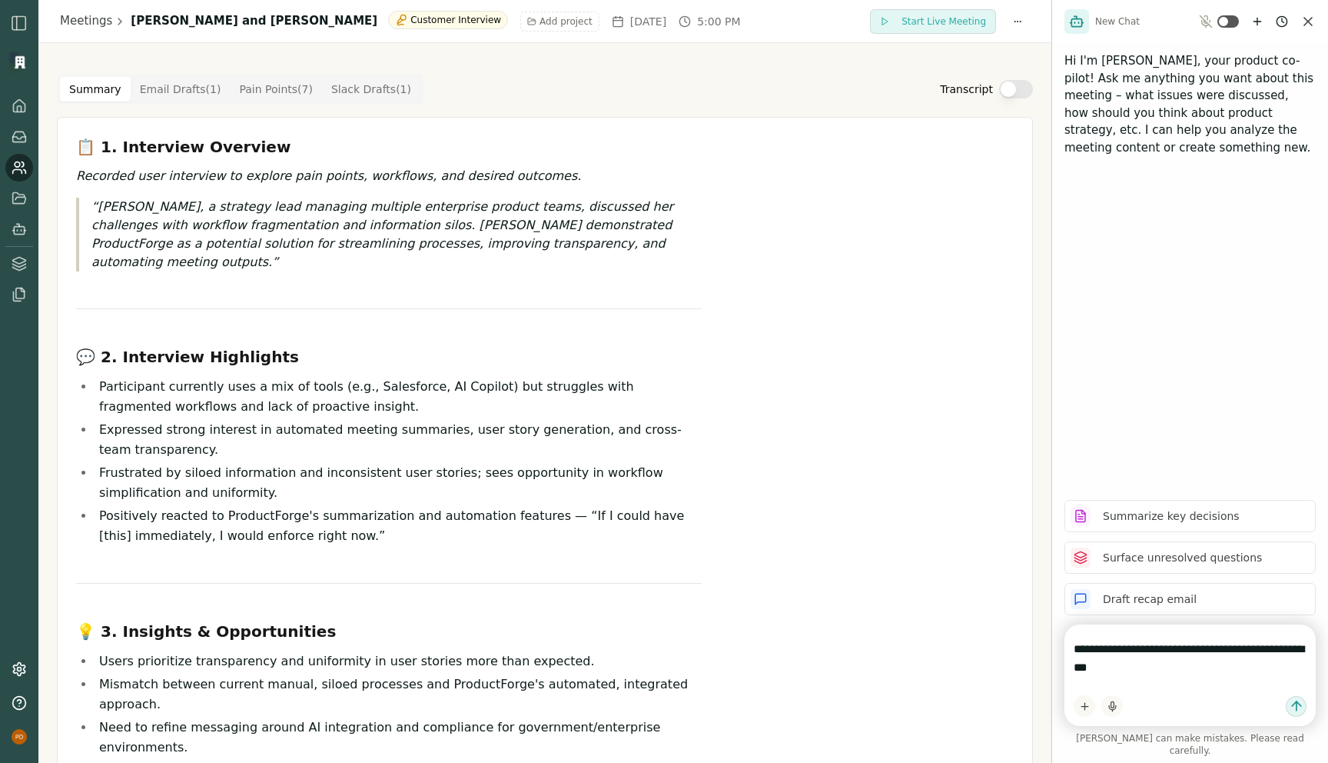
type textarea "**********"
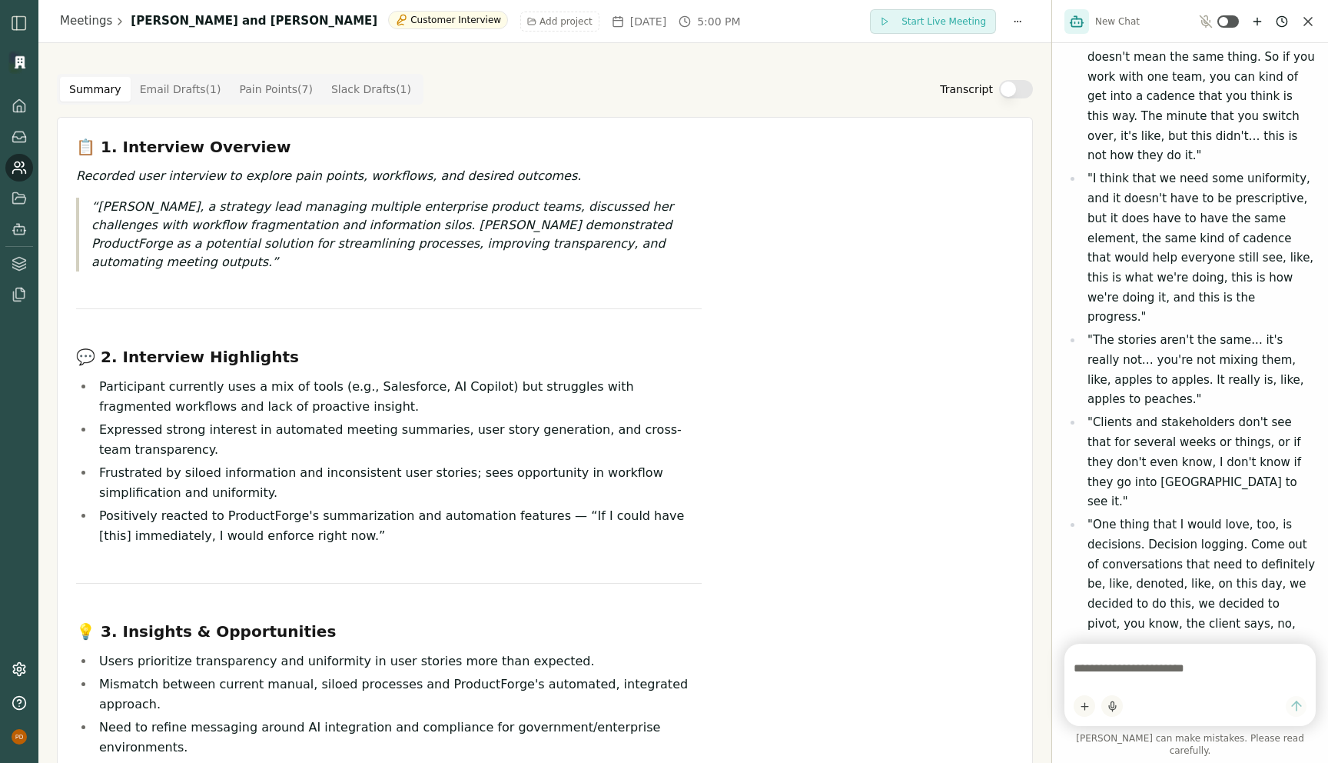
scroll to position [509, 0]
